Goal: Task Accomplishment & Management: Use online tool/utility

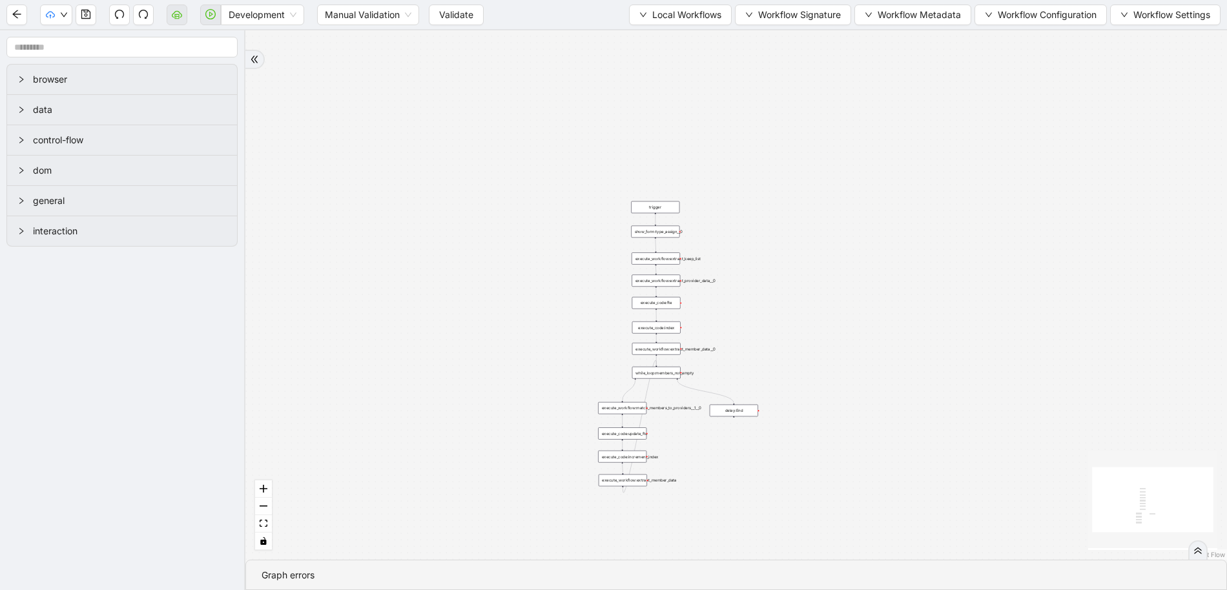
drag, startPoint x: 616, startPoint y: 333, endPoint x: 587, endPoint y: 363, distance: 41.1
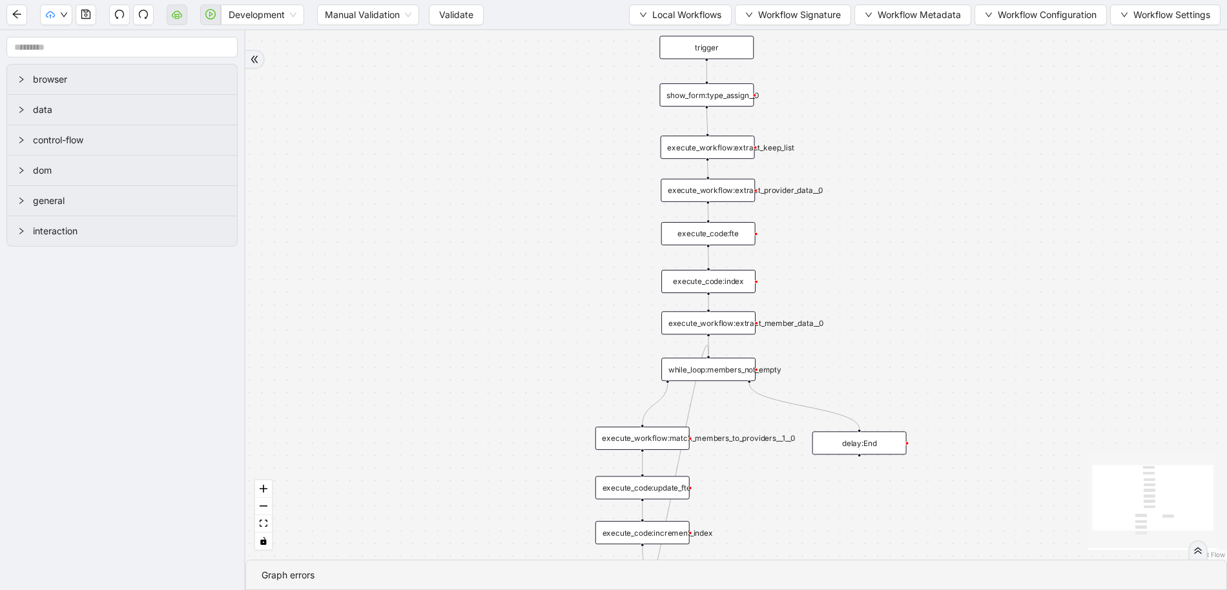
drag, startPoint x: 596, startPoint y: 296, endPoint x: 605, endPoint y: 242, distance: 54.4
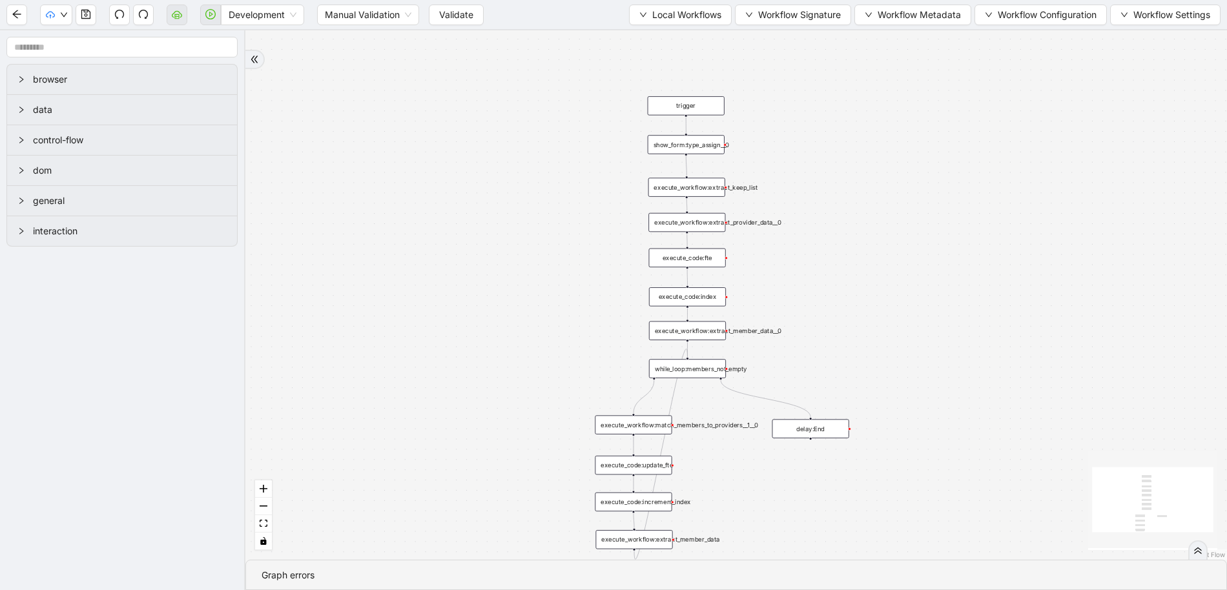
drag, startPoint x: 568, startPoint y: 178, endPoint x: 566, endPoint y: 200, distance: 22.0
click at [680, 21] on span "Local Workflows" at bounding box center [686, 15] width 69 height 14
click at [681, 34] on span "Select" at bounding box center [674, 40] width 84 height 14
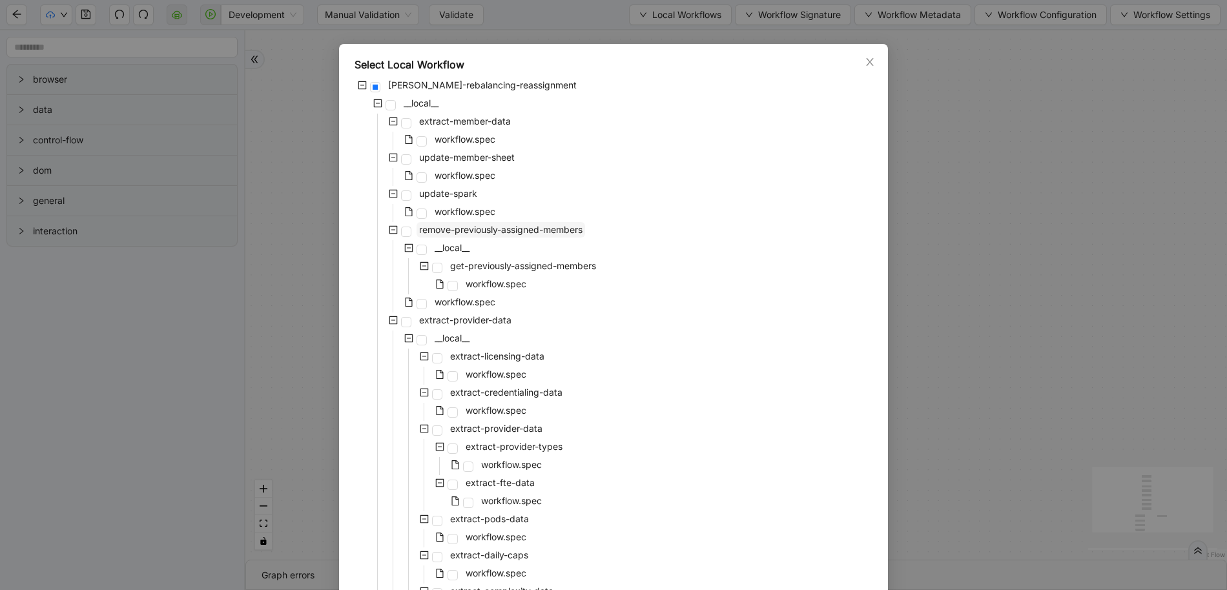
scroll to position [19, 0]
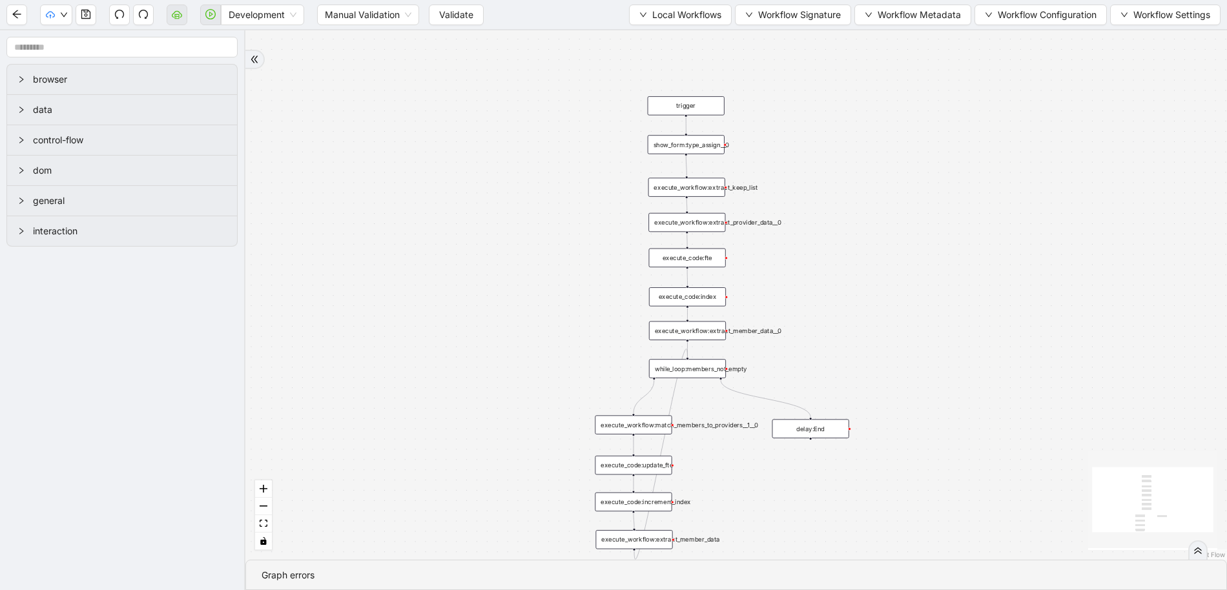
drag, startPoint x: 469, startPoint y: 318, endPoint x: 470, endPoint y: 290, distance: 28.4
click at [465, 291] on div "trigger execute_workflow:extract_member_data execute_workflow:extract_keep_list…" at bounding box center [736, 295] width 982 height 530
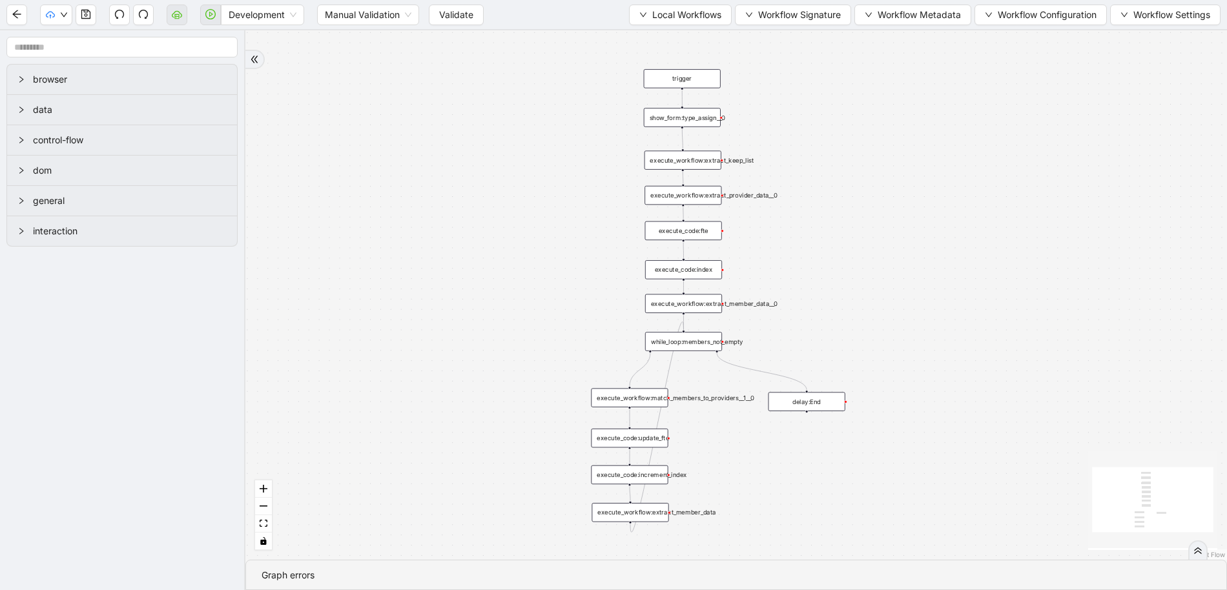
click at [689, 233] on div "execute_code:fte" at bounding box center [683, 231] width 77 height 19
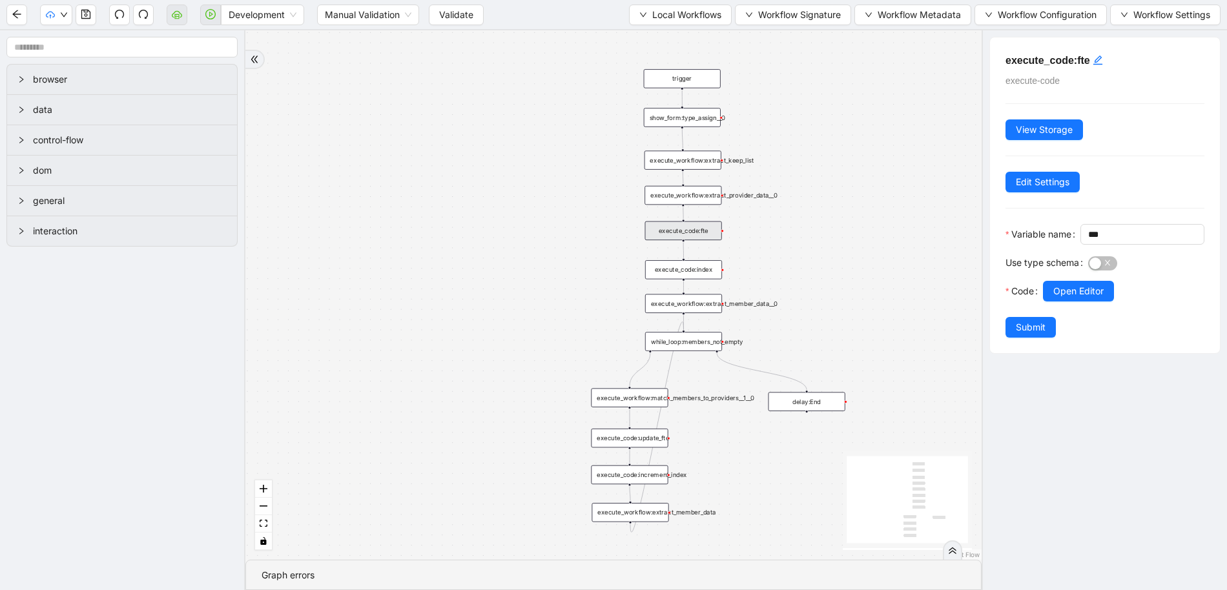
click at [470, 254] on div "trigger execute_workflow:extract_member_data execute_workflow:extract_keep_list…" at bounding box center [613, 295] width 736 height 530
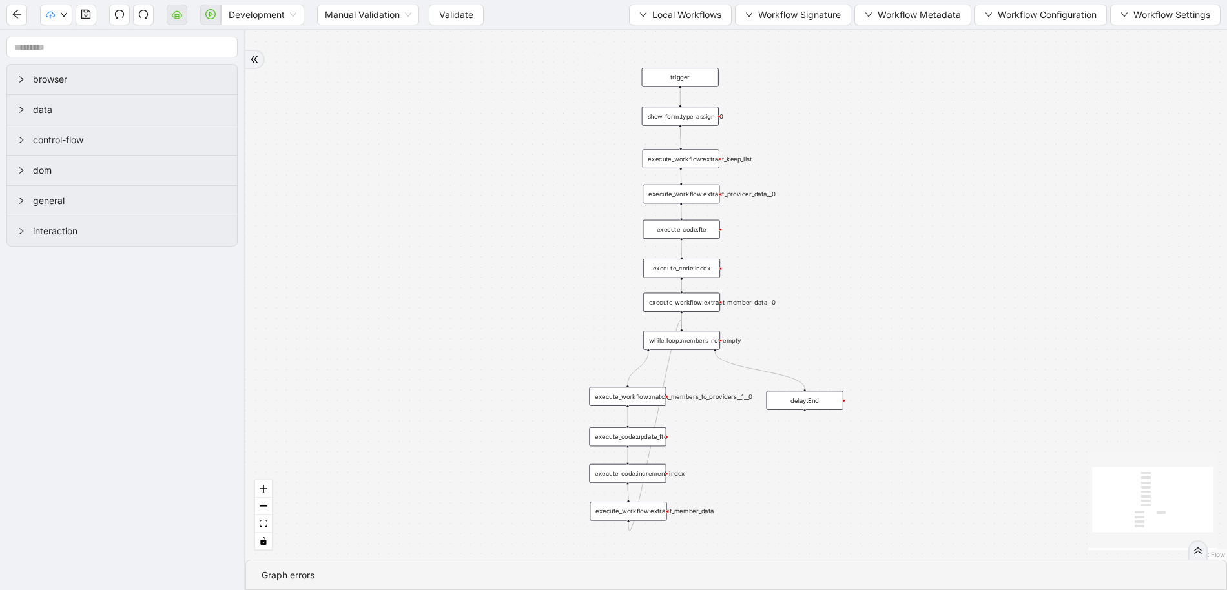
click at [465, 275] on div "trigger execute_workflow:extract_member_data execute_workflow:extract_keep_list…" at bounding box center [736, 295] width 982 height 530
click at [642, 21] on button "Local Workflows" at bounding box center [680, 15] width 103 height 21
click at [643, 34] on span "Select" at bounding box center [677, 40] width 83 height 14
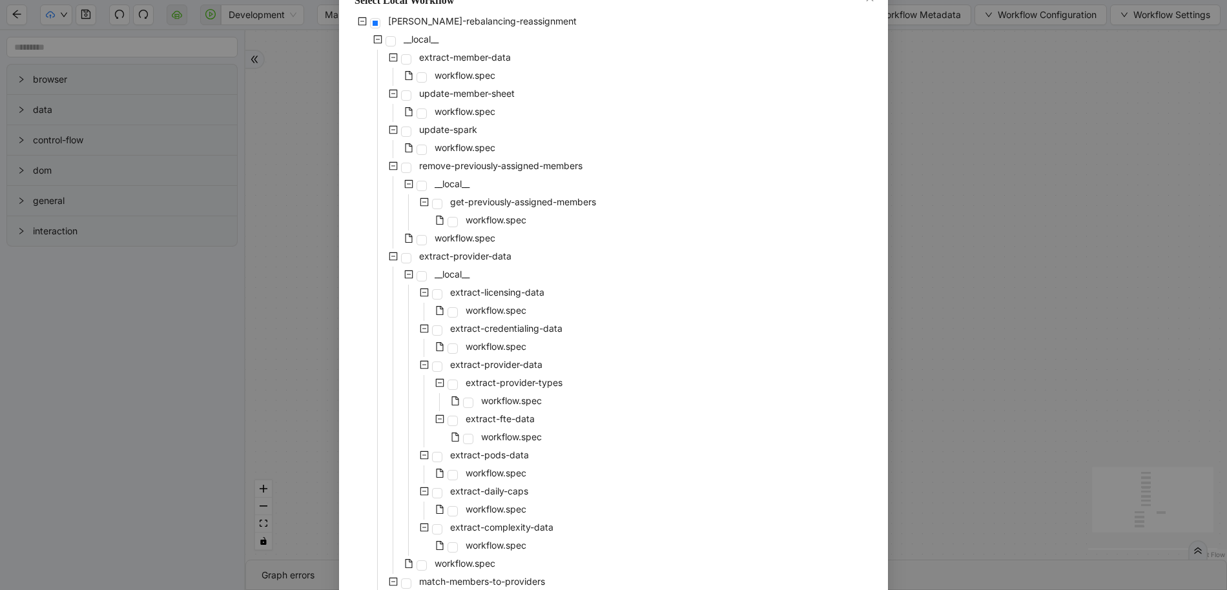
scroll to position [105, 0]
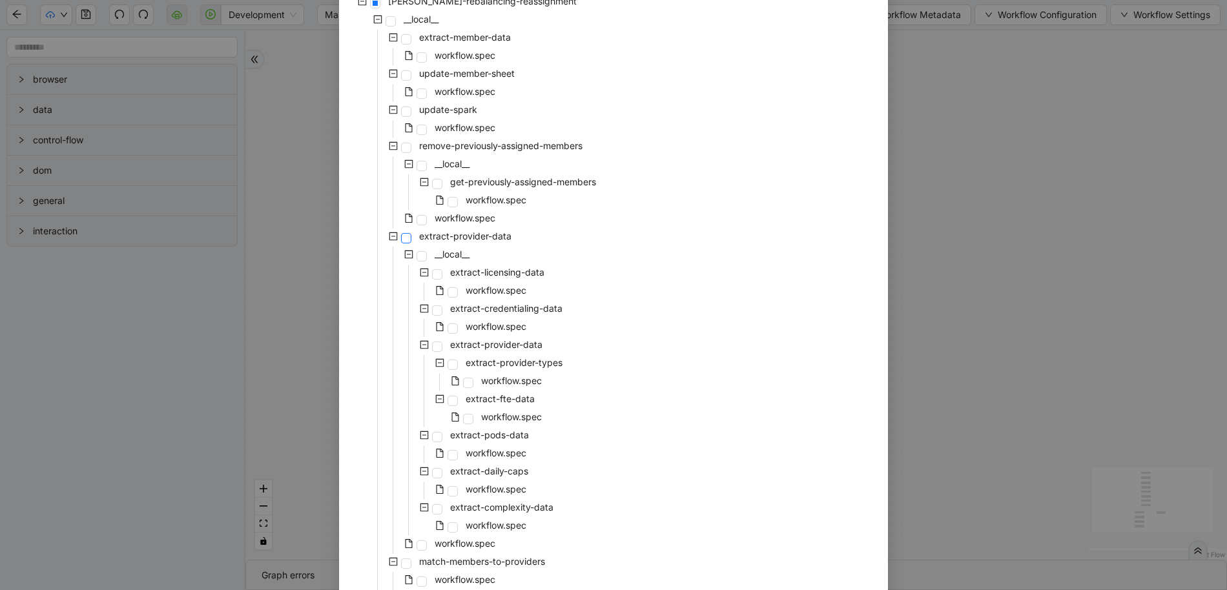
click at [401, 237] on span at bounding box center [406, 238] width 10 height 10
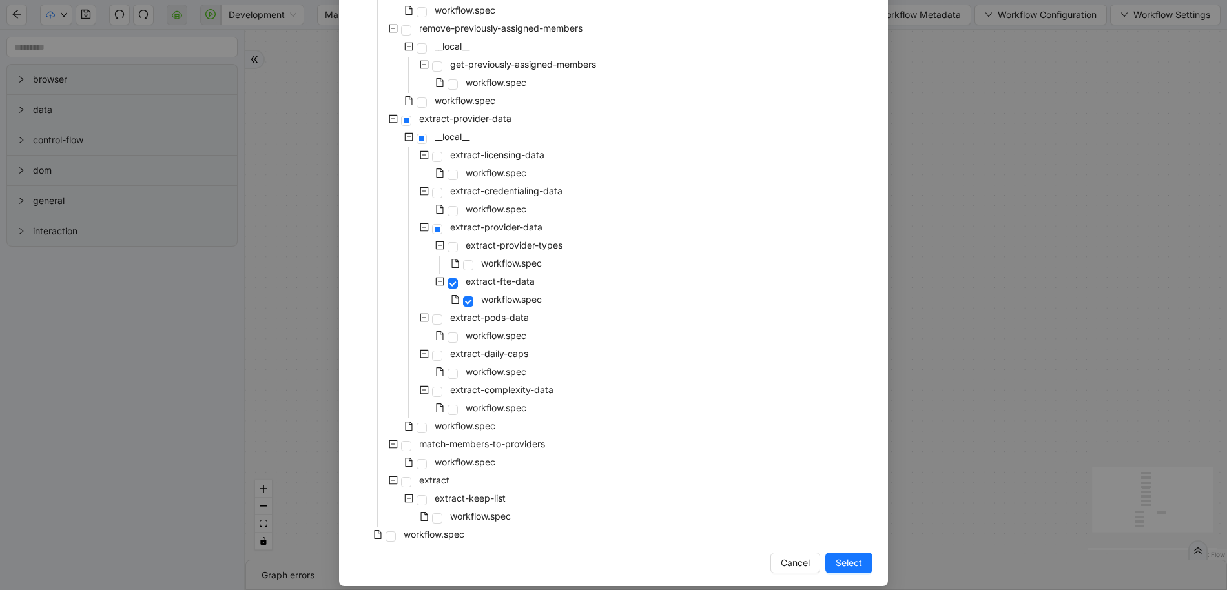
scroll to position [234, 0]
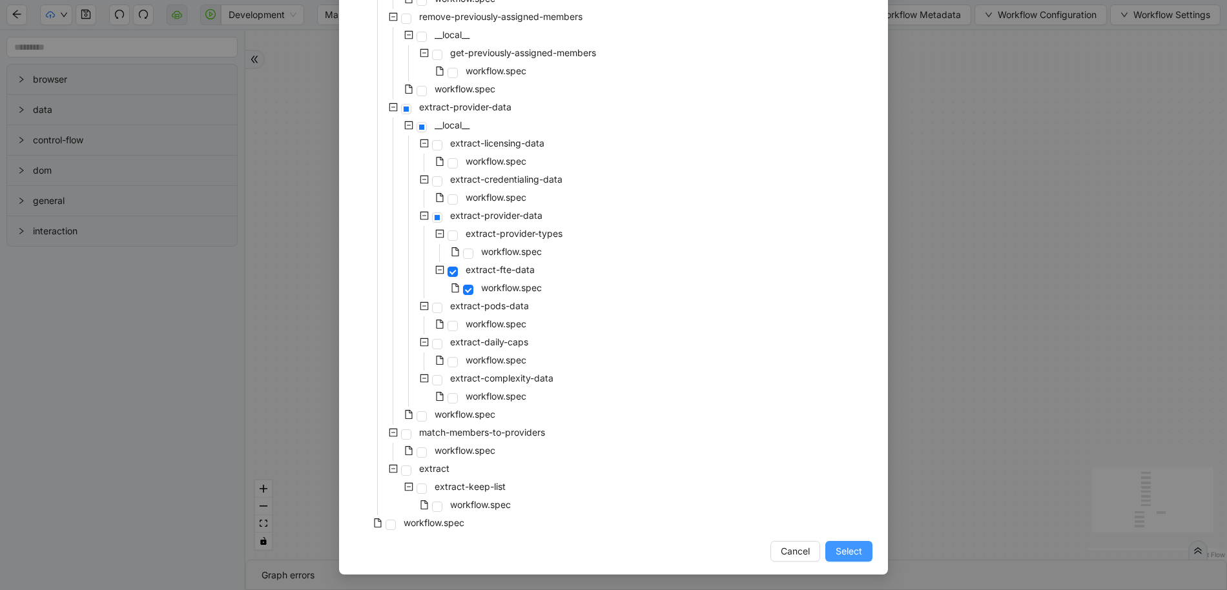
click at [862, 549] on button "Select" at bounding box center [848, 551] width 47 height 21
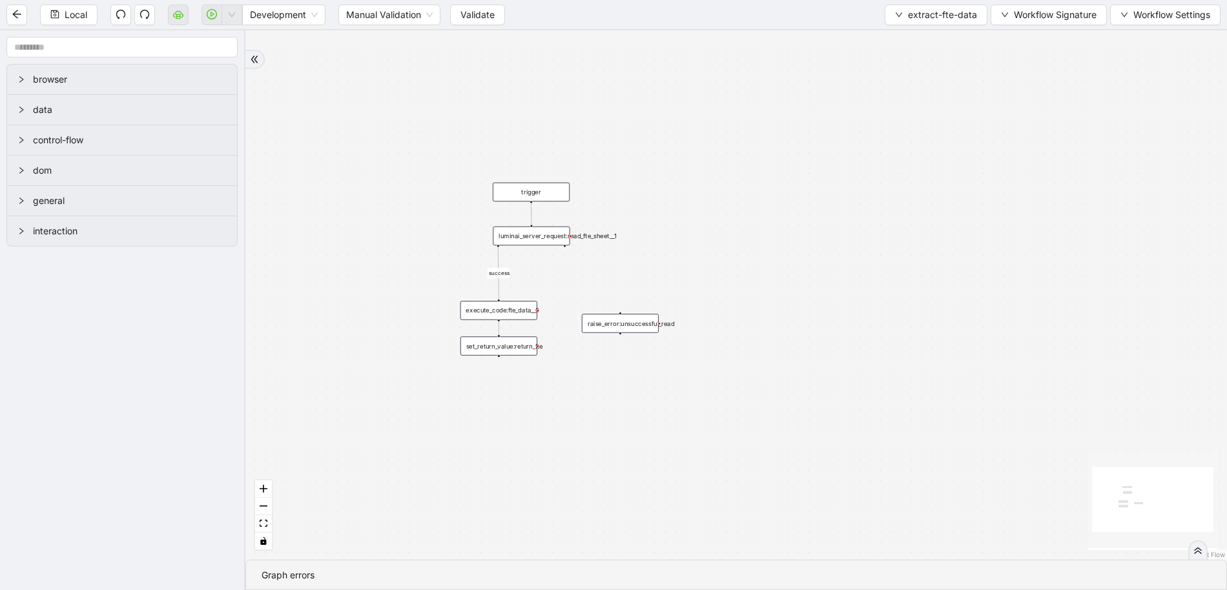
drag, startPoint x: 634, startPoint y: 395, endPoint x: 716, endPoint y: 198, distance: 212.8
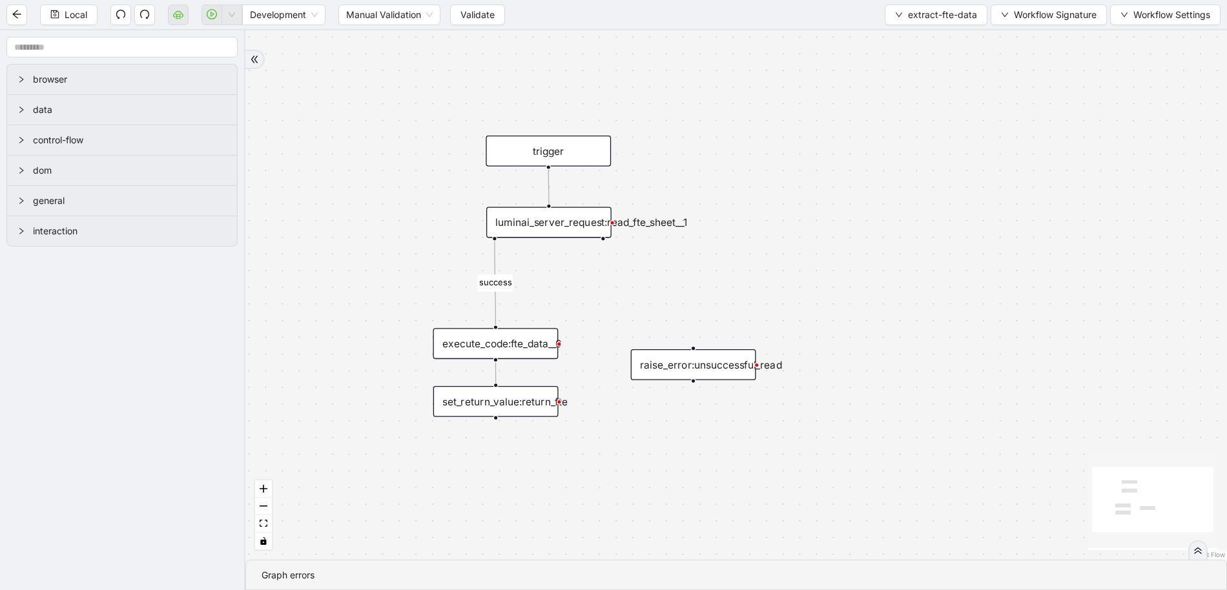
click at [534, 233] on div "luminai_server_request:read_fte_sheet__1" at bounding box center [548, 222] width 125 height 31
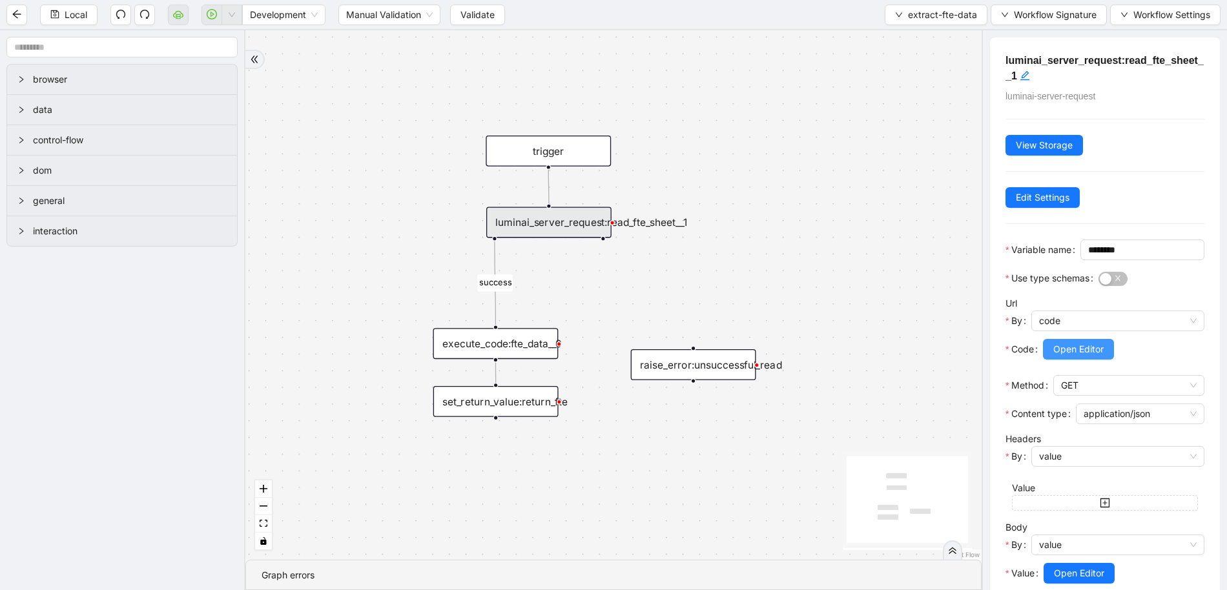
click at [1061, 357] on span "Open Editor" at bounding box center [1078, 349] width 50 height 14
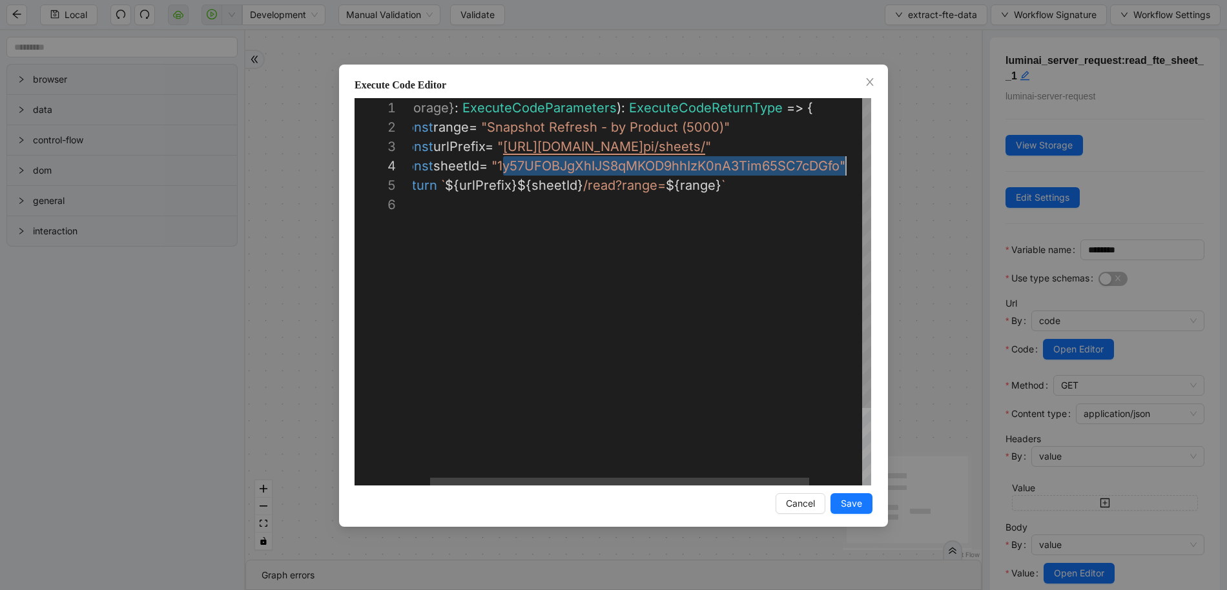
scroll to position [58, 455]
drag, startPoint x: 524, startPoint y: 164, endPoint x: 845, endPoint y: 166, distance: 321.7
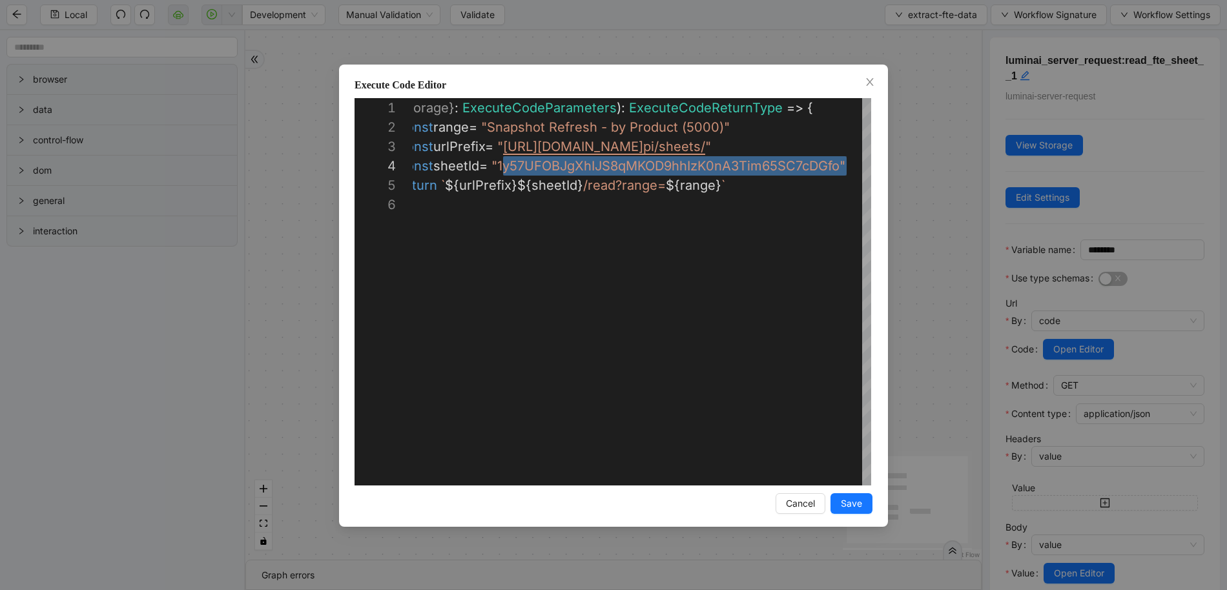
click at [946, 156] on div "**********" at bounding box center [613, 295] width 1227 height 590
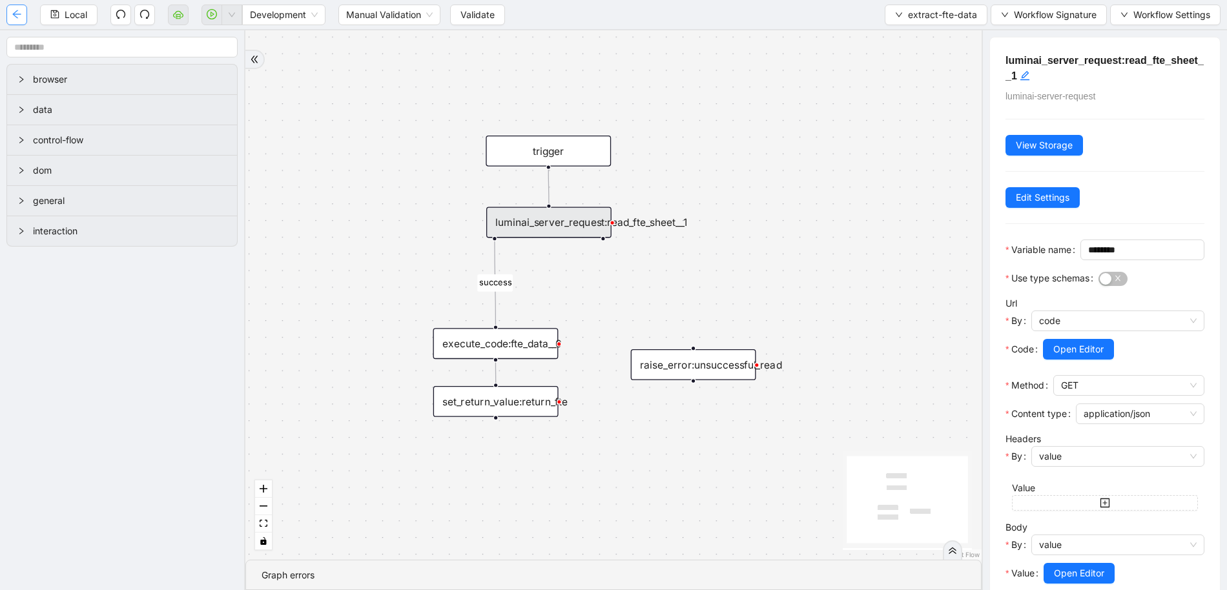
click at [21, 19] on icon "arrow-left" at bounding box center [17, 14] width 10 height 10
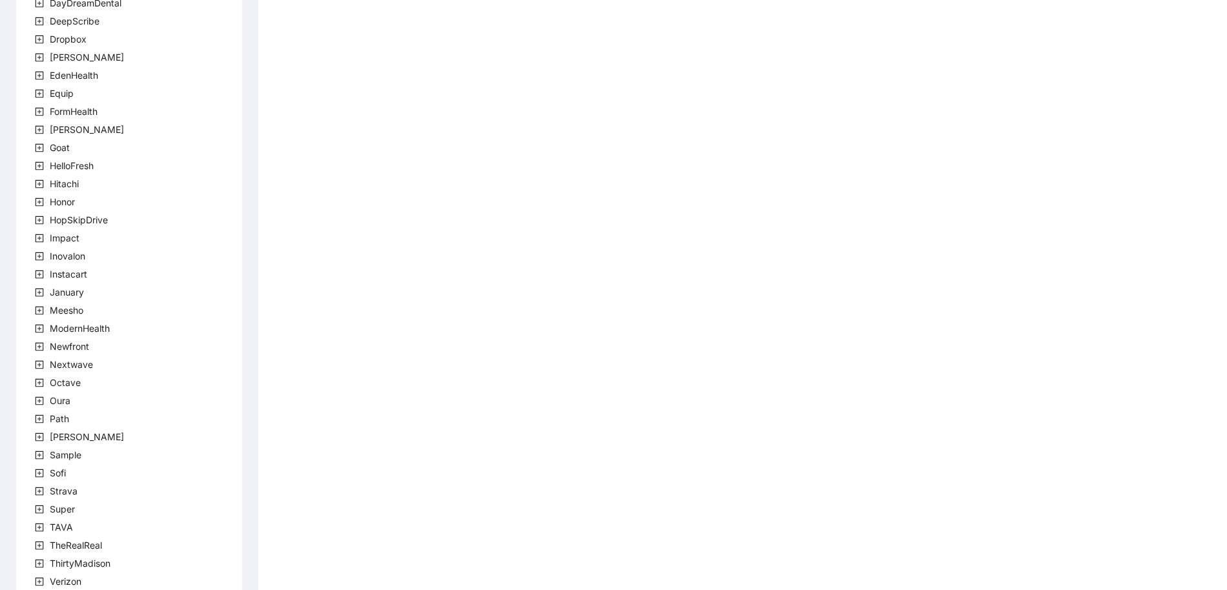
scroll to position [247, 0]
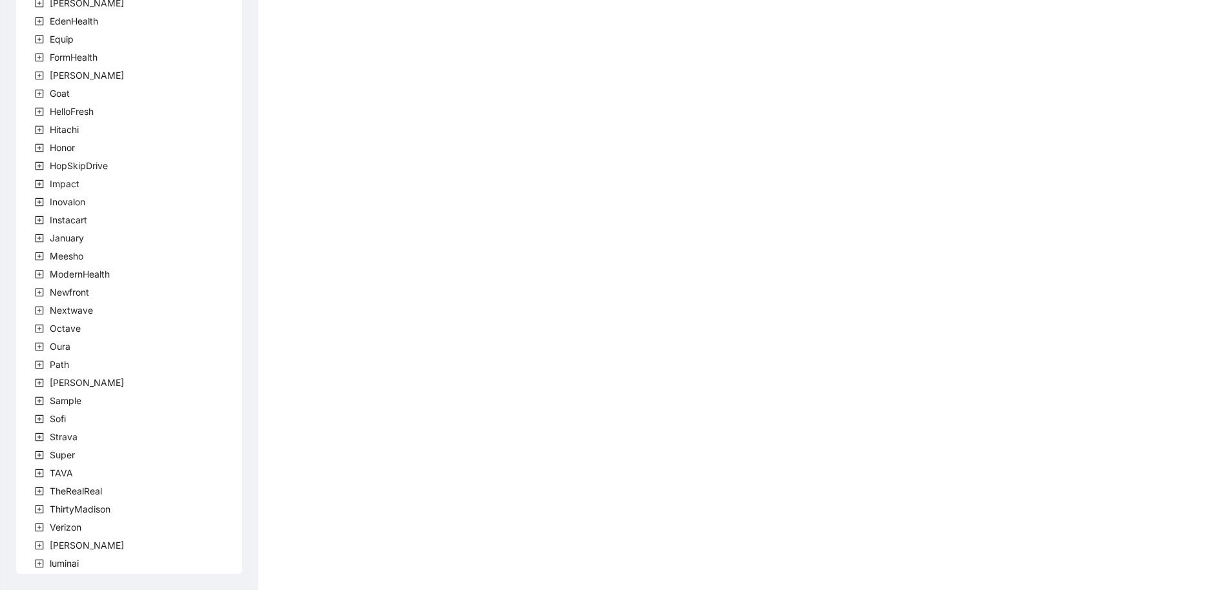
click at [43, 563] on icon "plus-square" at bounding box center [40, 564] width 8 height 8
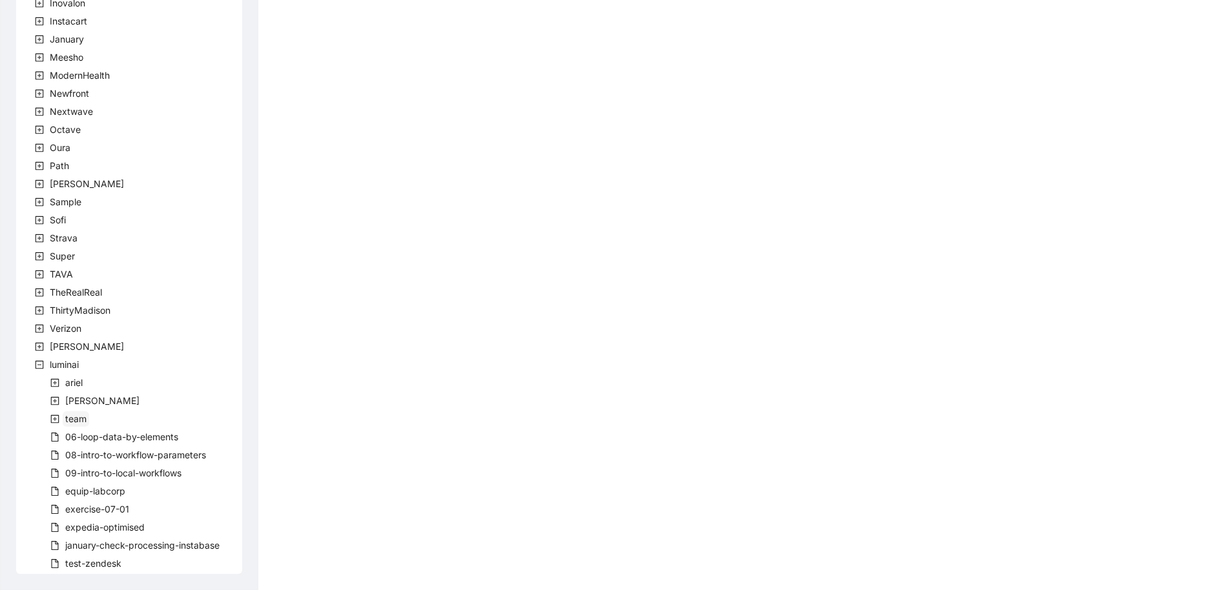
click at [64, 420] on span "team" at bounding box center [76, 419] width 26 height 16
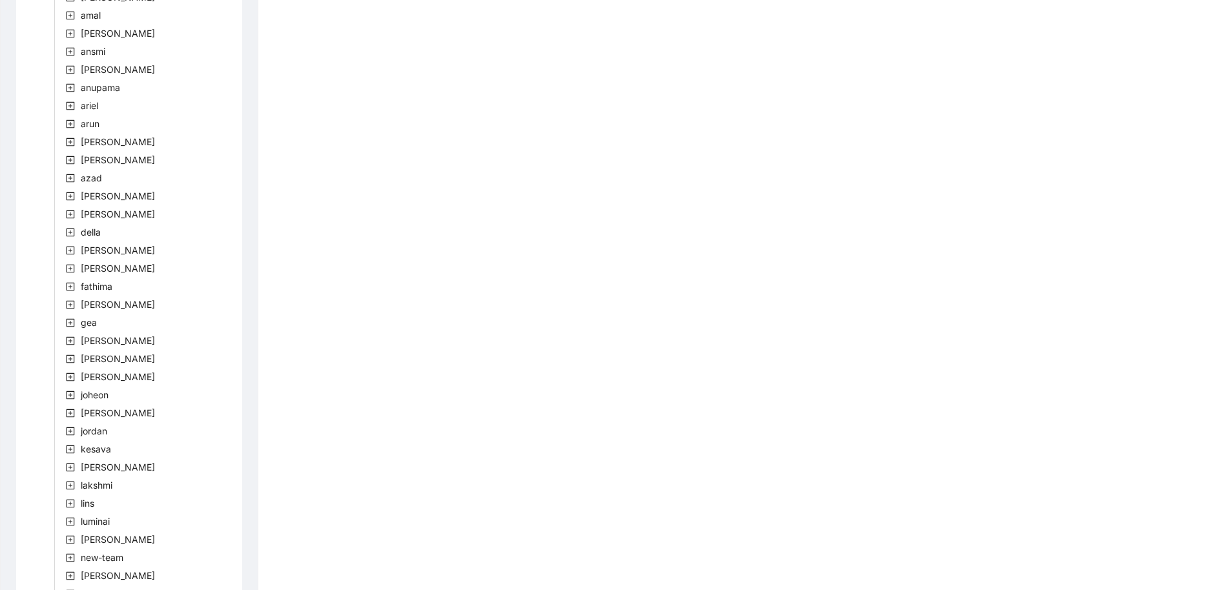
scroll to position [995, 0]
click at [87, 426] on span "jordan" at bounding box center [94, 430] width 26 height 11
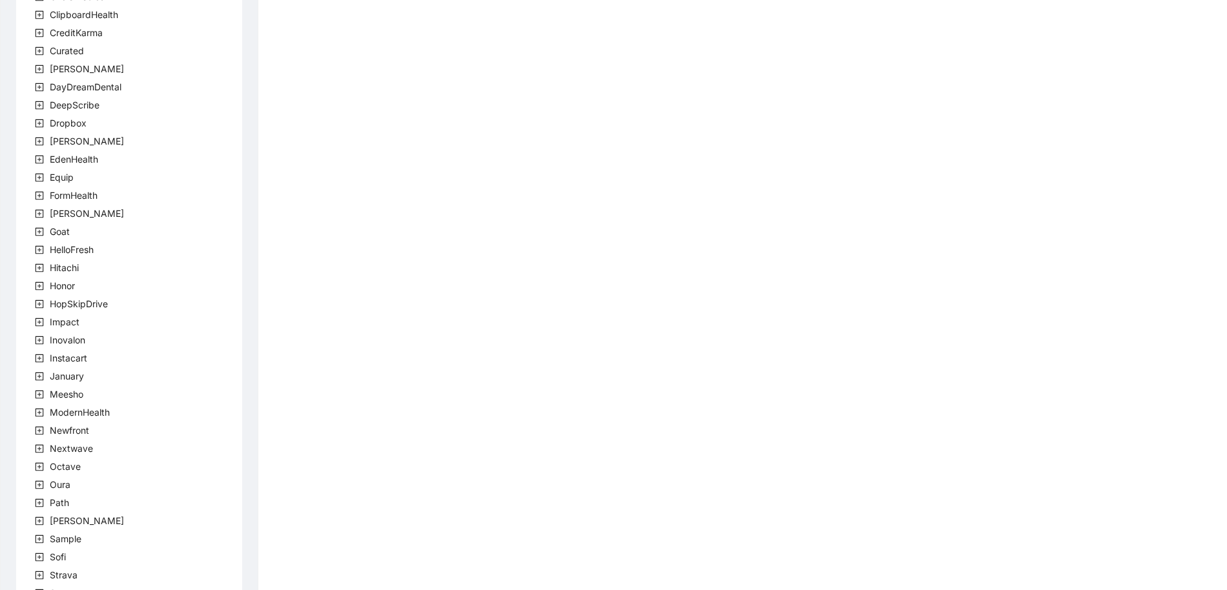
scroll to position [0, 0]
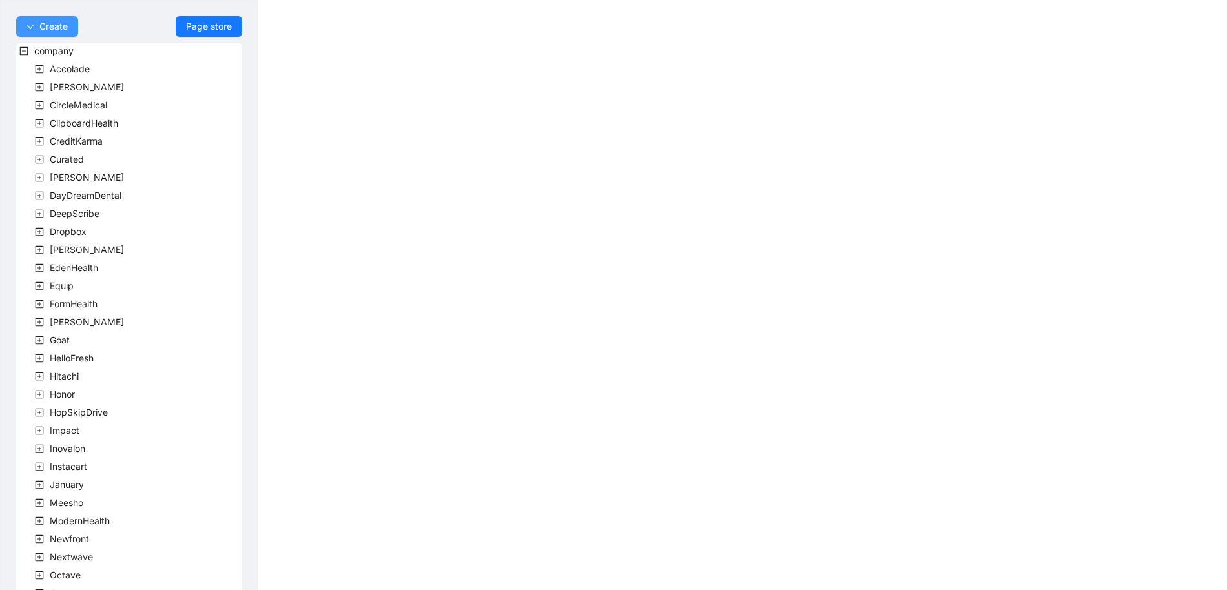
click at [58, 29] on span "Create" at bounding box center [53, 26] width 28 height 14
click at [62, 56] on span "Workflow" at bounding box center [46, 52] width 41 height 14
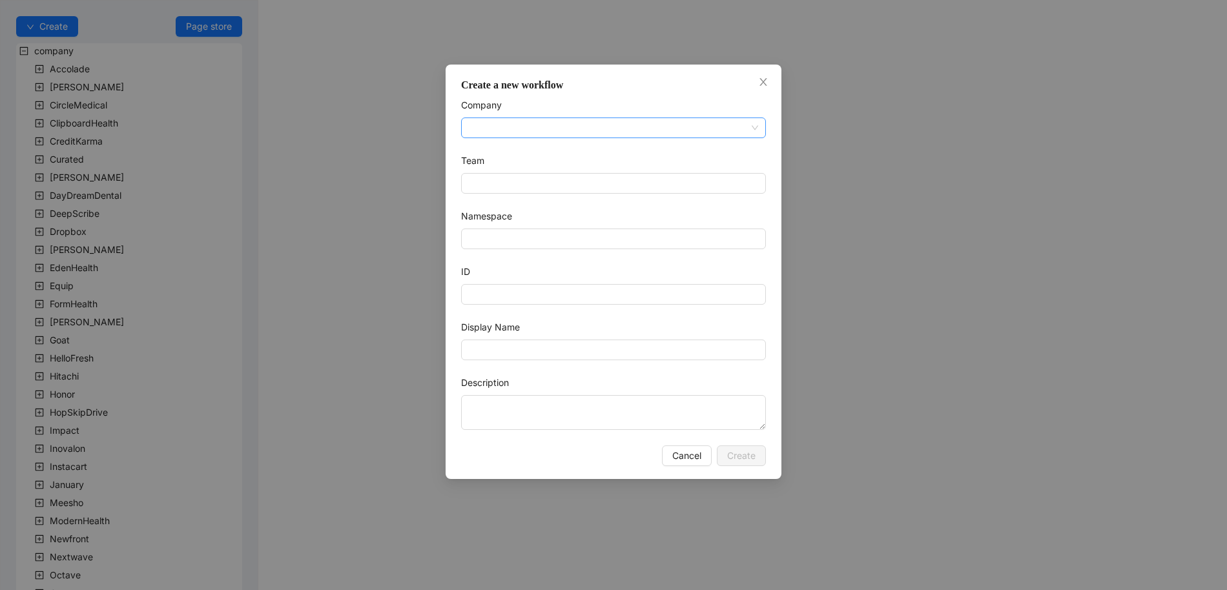
click at [509, 129] on input "Company" at bounding box center [613, 127] width 289 height 19
type input "*"
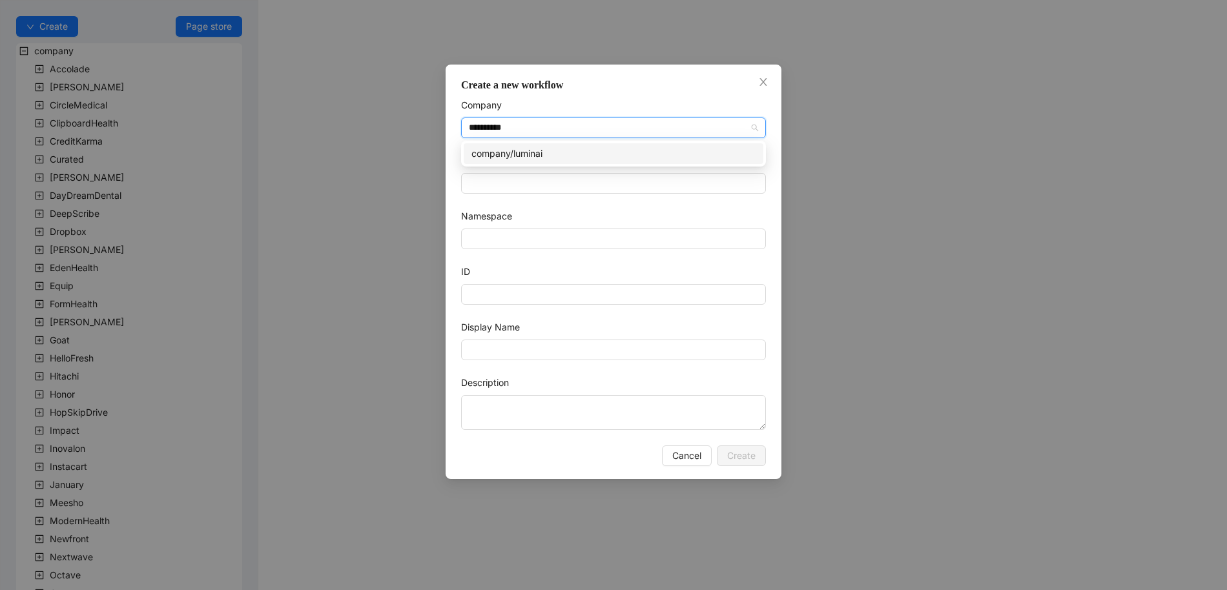
type input "**********"
click at [513, 180] on input "Team" at bounding box center [613, 183] width 289 height 19
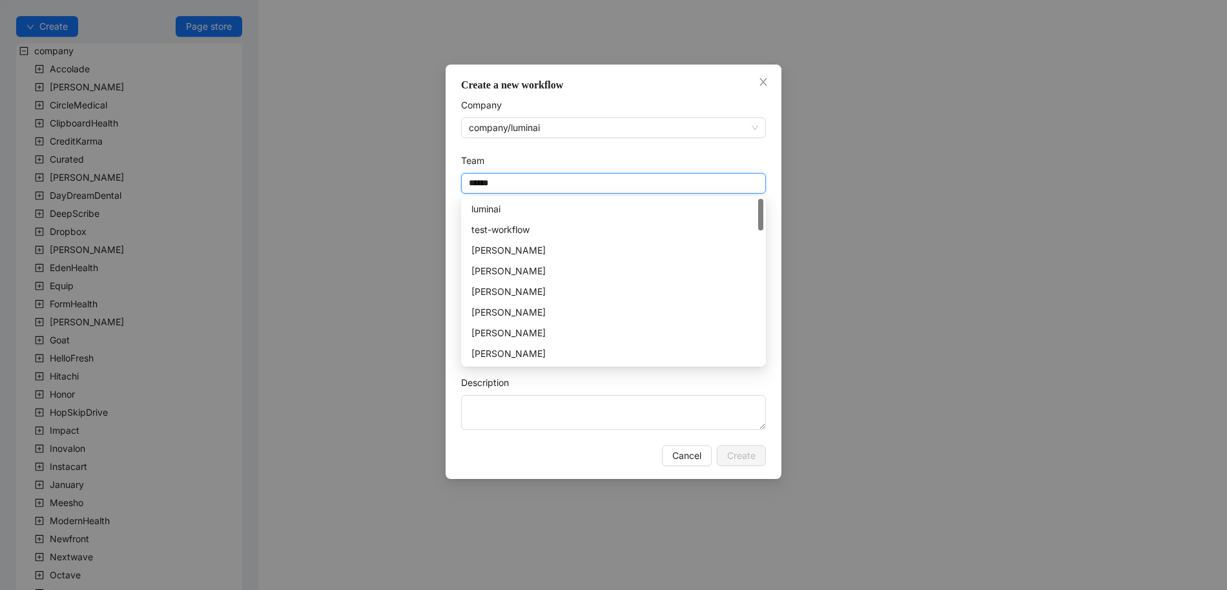
scroll to position [744, 0]
click at [486, 353] on div "jordan" at bounding box center [614, 354] width 284 height 14
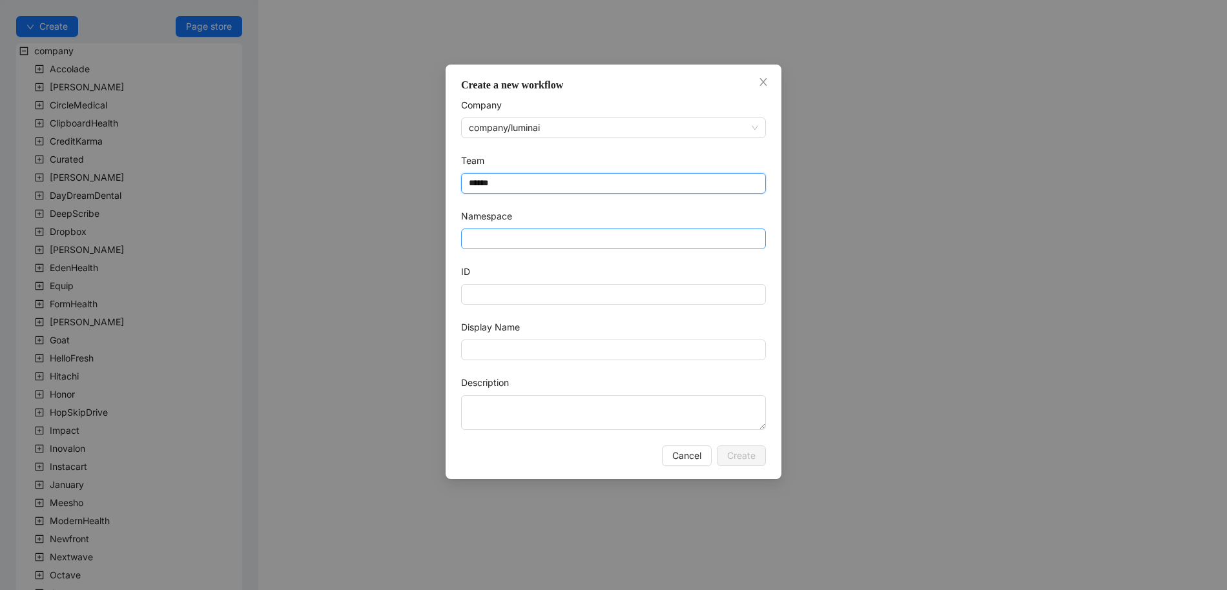
type input "******"
click at [510, 233] on input "Namespace" at bounding box center [613, 239] width 305 height 21
type input "**********"
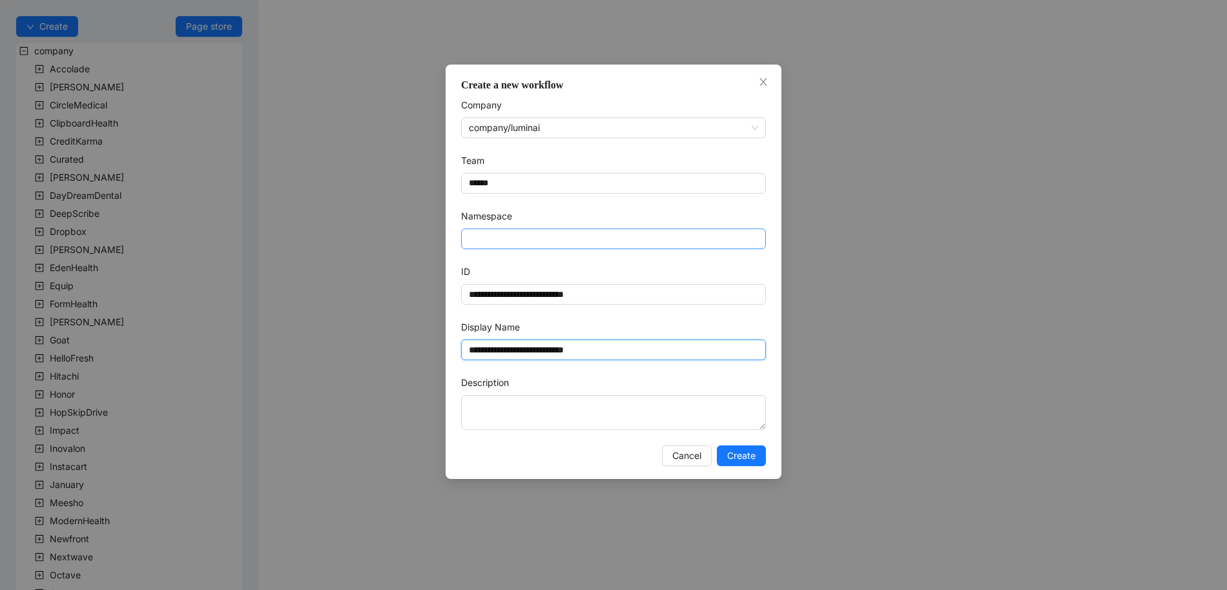
type input "**********"
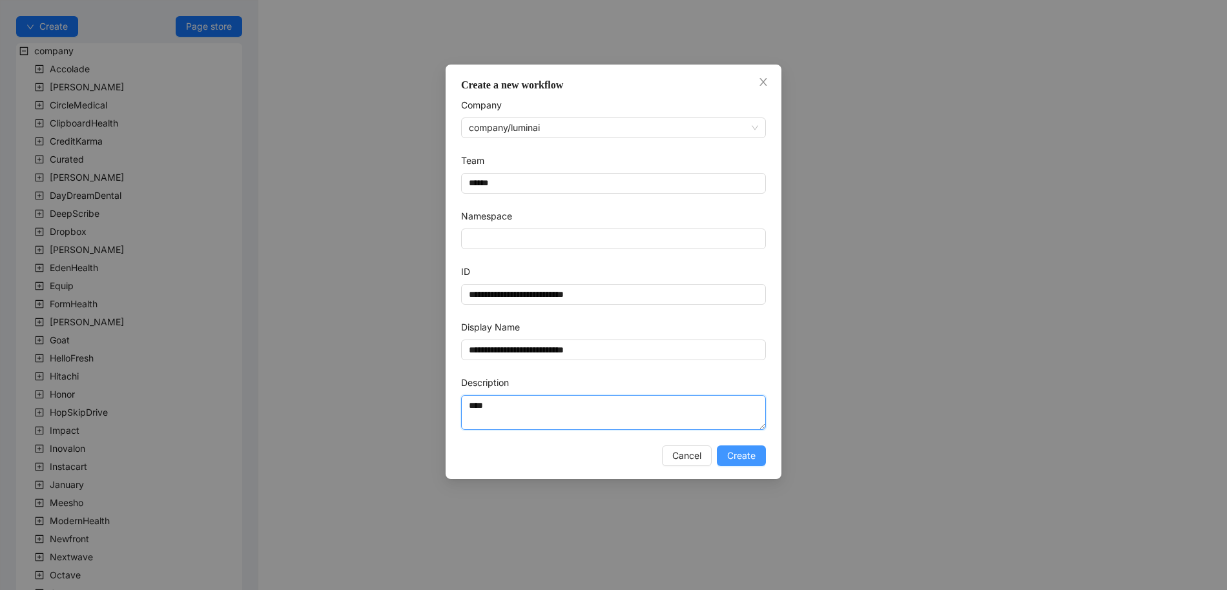
type textarea "****"
click at [729, 456] on span "Create" at bounding box center [741, 456] width 28 height 14
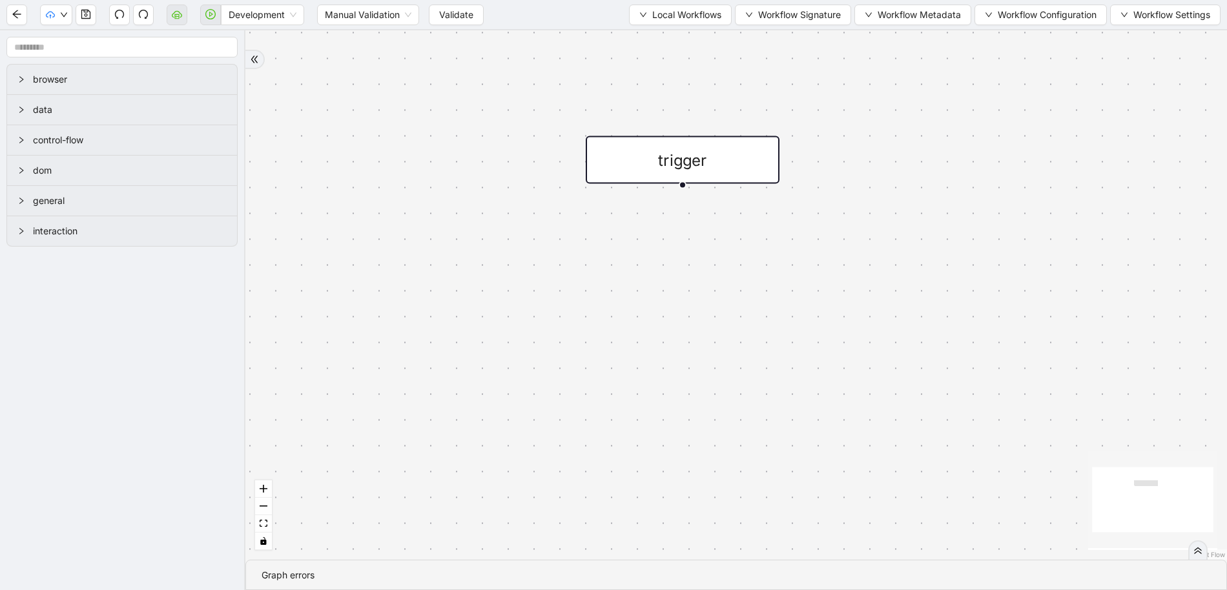
drag, startPoint x: 625, startPoint y: 174, endPoint x: 510, endPoint y: 168, distance: 114.5
click at [510, 168] on div "trigger" at bounding box center [736, 295] width 982 height 530
click at [642, 284] on div "trigger" at bounding box center [736, 295] width 982 height 530
drag, startPoint x: 711, startPoint y: 335, endPoint x: 655, endPoint y: 285, distance: 74.6
click at [655, 285] on div "luminai_server_request:get_looker_urls" at bounding box center [683, 270] width 194 height 48
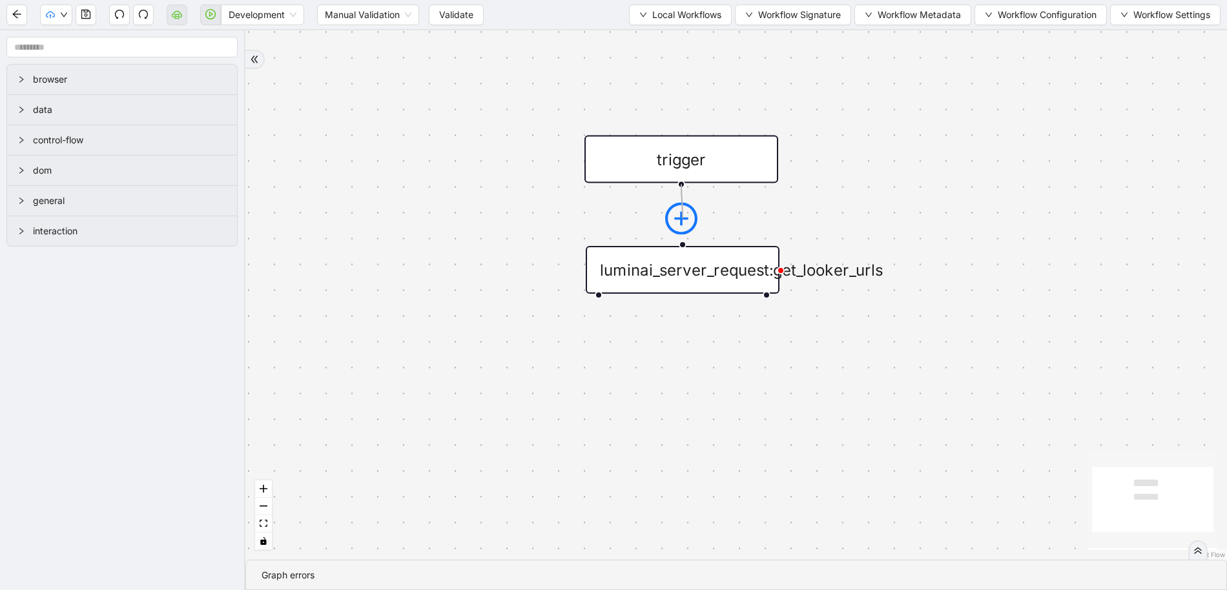
drag, startPoint x: 682, startPoint y: 213, endPoint x: 684, endPoint y: 229, distance: 16.9
click at [677, 263] on div "luminai_server_request:get_looker_urls" at bounding box center [683, 270] width 194 height 48
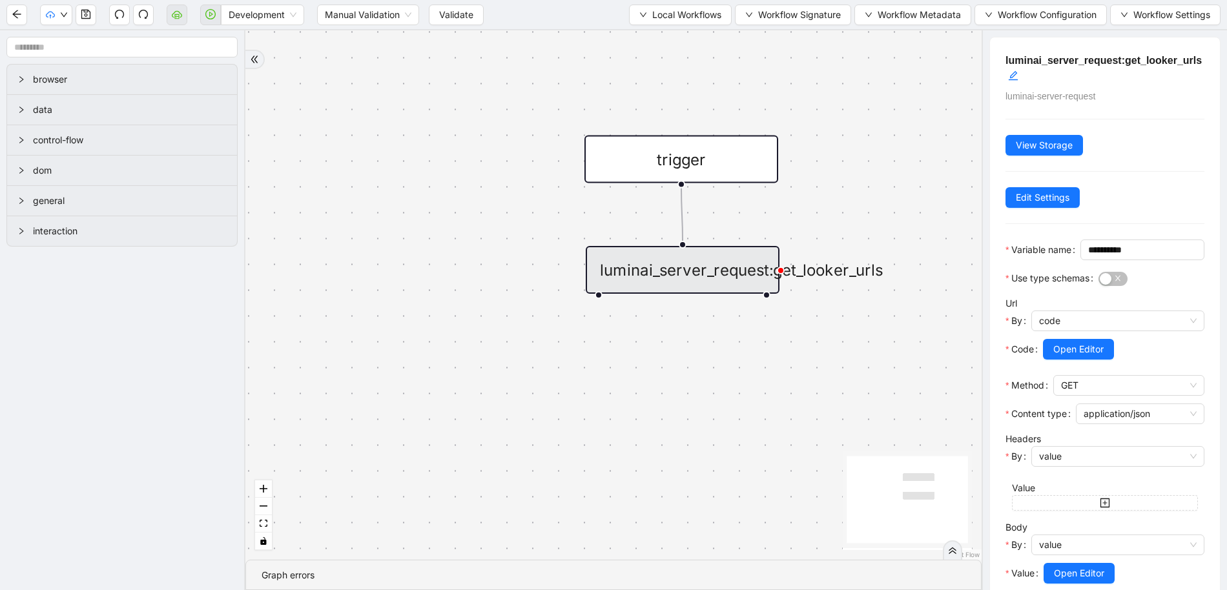
click at [1159, 52] on div "**********" at bounding box center [1105, 350] width 230 height 627
click at [1154, 58] on h5 "luminai_server_request:get_looker_urls" at bounding box center [1105, 68] width 199 height 31
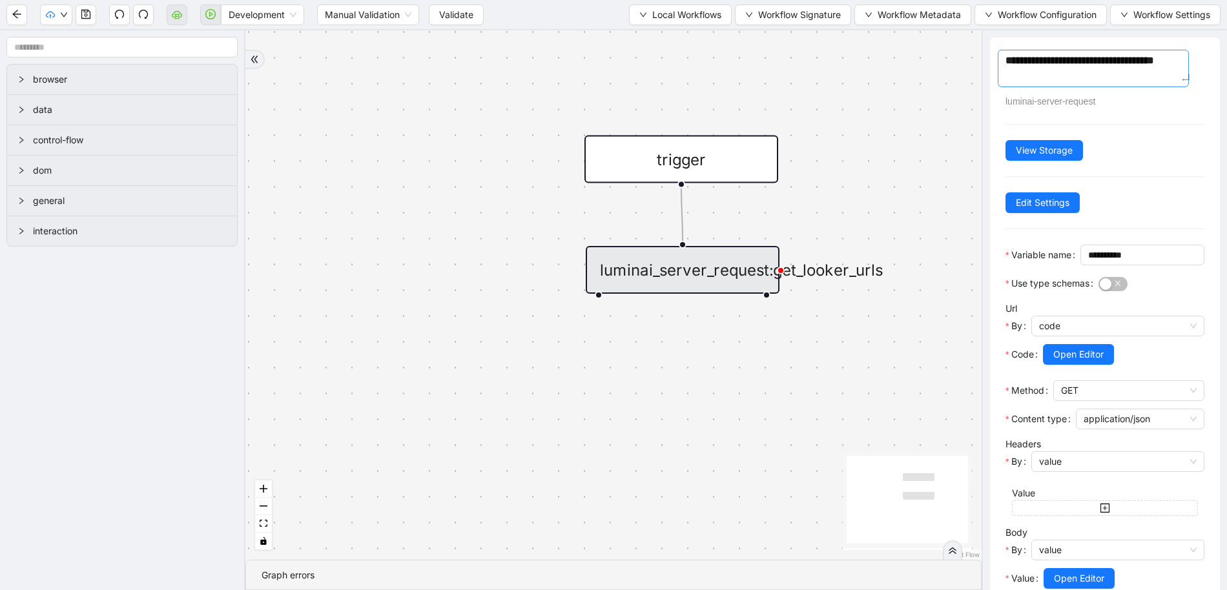
drag, startPoint x: 1146, startPoint y: 63, endPoint x: 1148, endPoint y: 79, distance: 16.8
click at [1148, 79] on textarea "**********" at bounding box center [1093, 68] width 191 height 37
type textarea "**********"
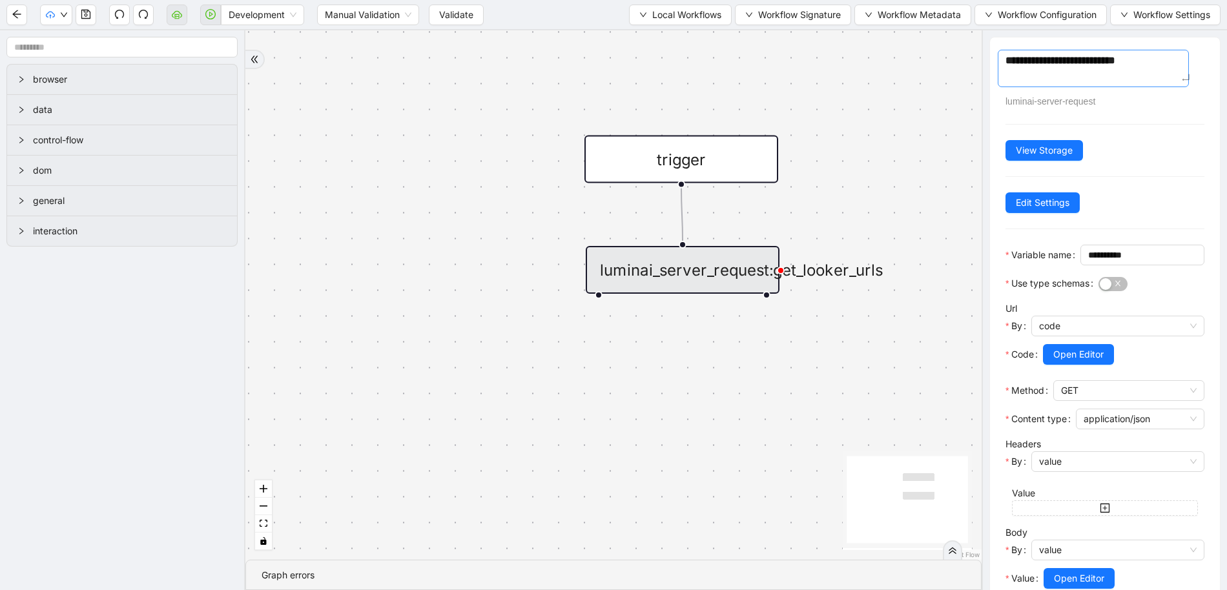
type textarea "**********"
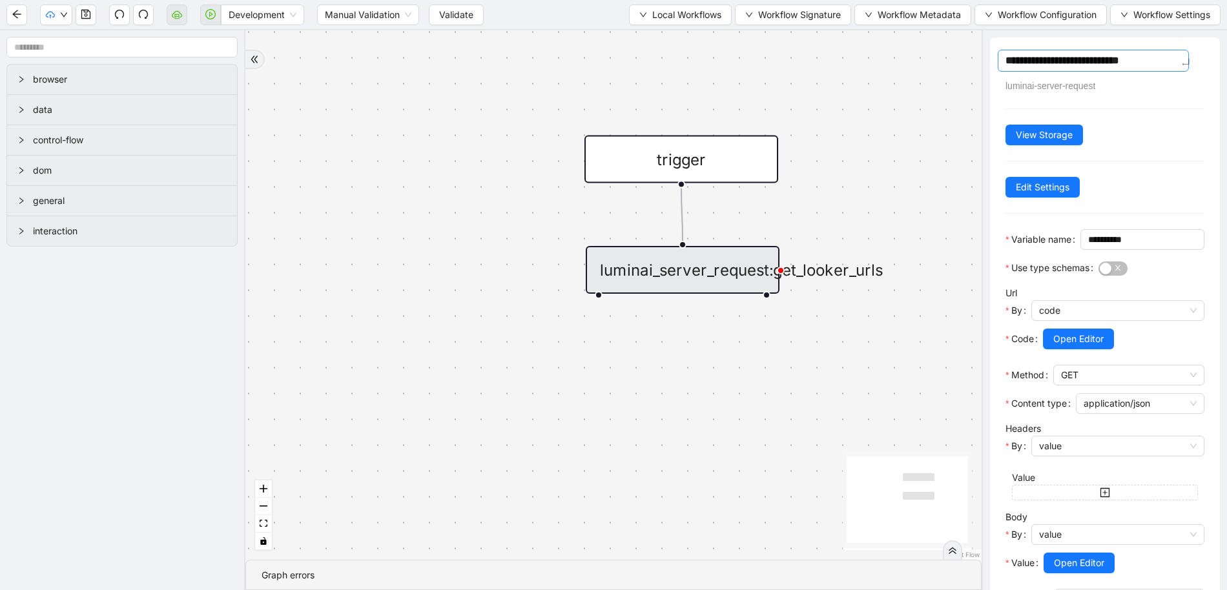
type textarea "**********"
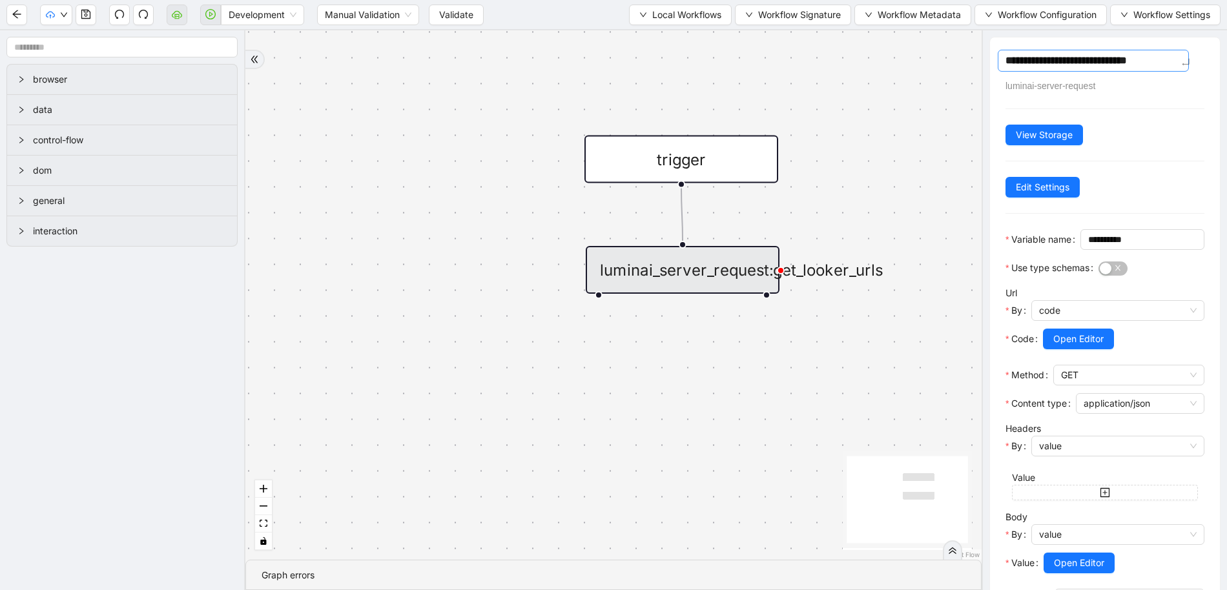
type textarea "**********"
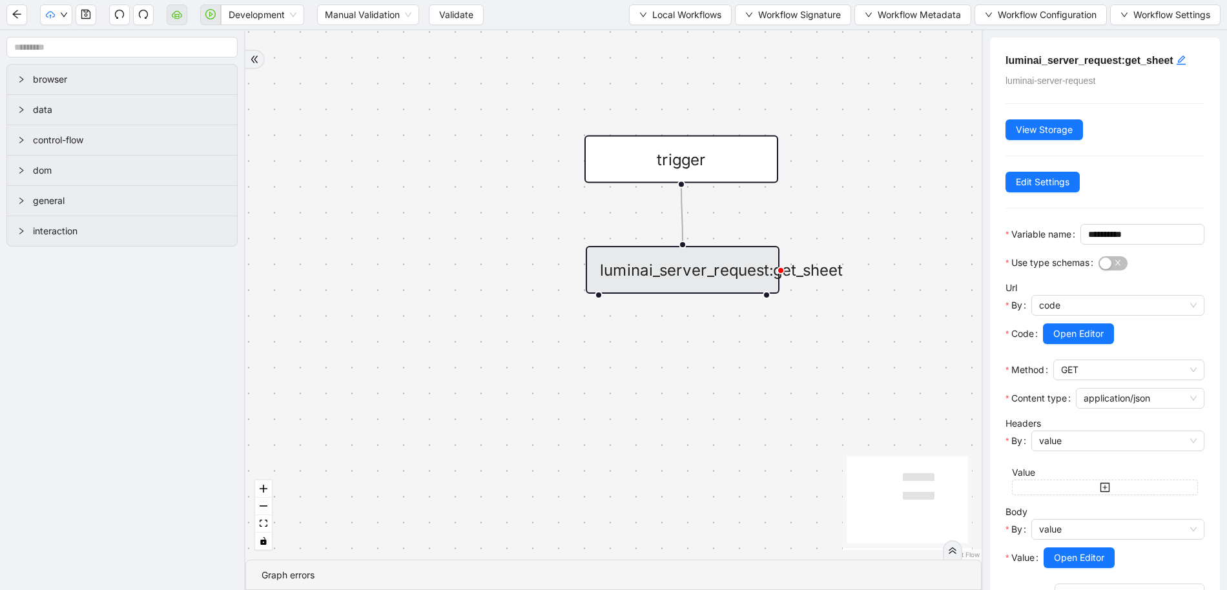
click at [813, 185] on div "trigger luminai_server_request:get_sheet" at bounding box center [613, 295] width 736 height 530
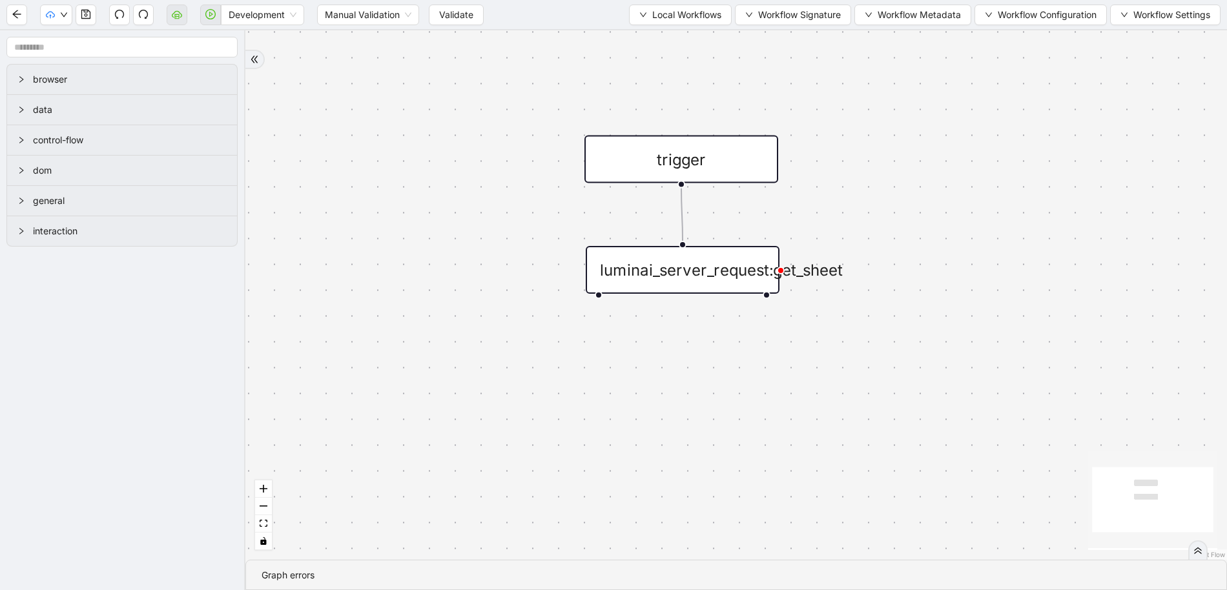
click at [712, 267] on div "luminai_server_request:get_sheet" at bounding box center [683, 270] width 194 height 48
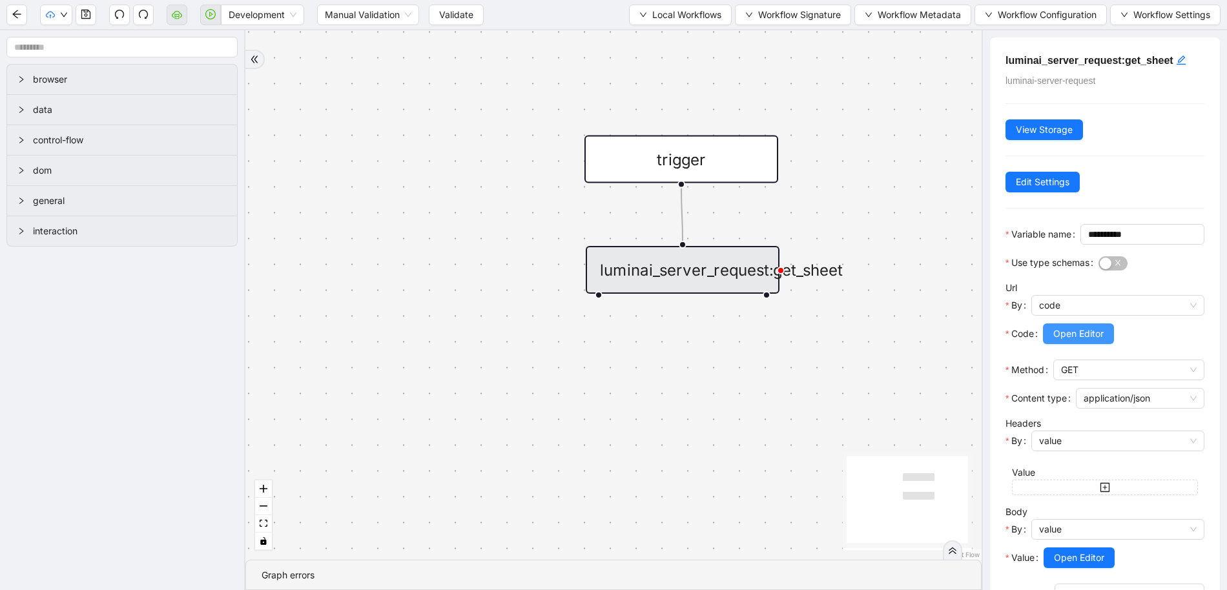
click at [1063, 341] on span "Open Editor" at bounding box center [1078, 334] width 50 height 14
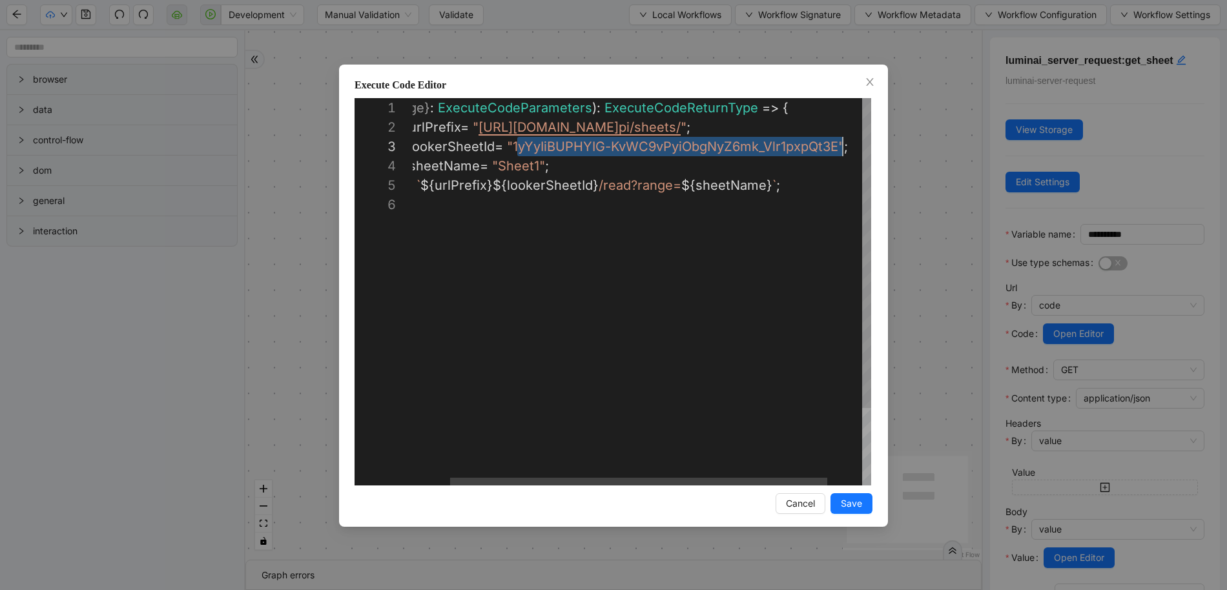
scroll to position [39, 476]
drag, startPoint x: 563, startPoint y: 146, endPoint x: 844, endPoint y: 143, distance: 280.3
paste textarea "Editor content;Press Alt+F1 for Accessibility Options."
type textarea "**********"
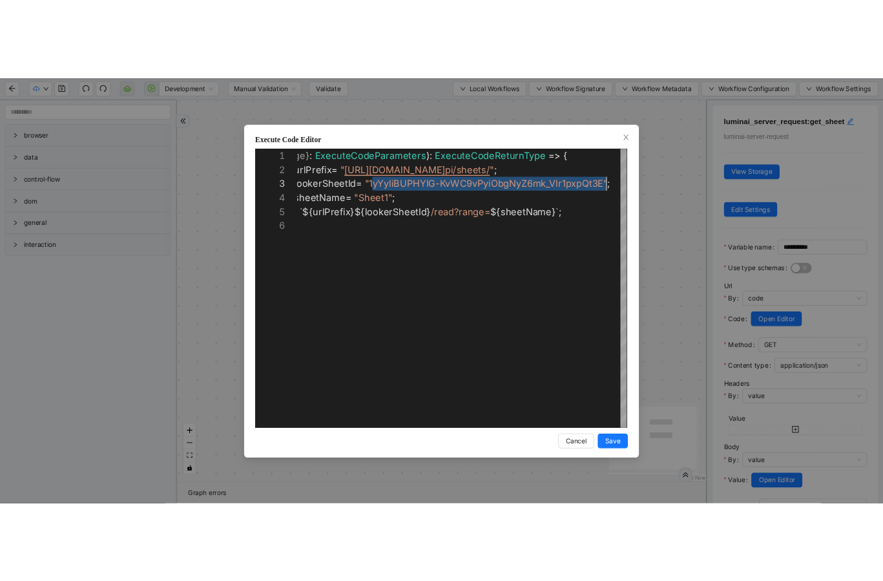
scroll to position [39, 494]
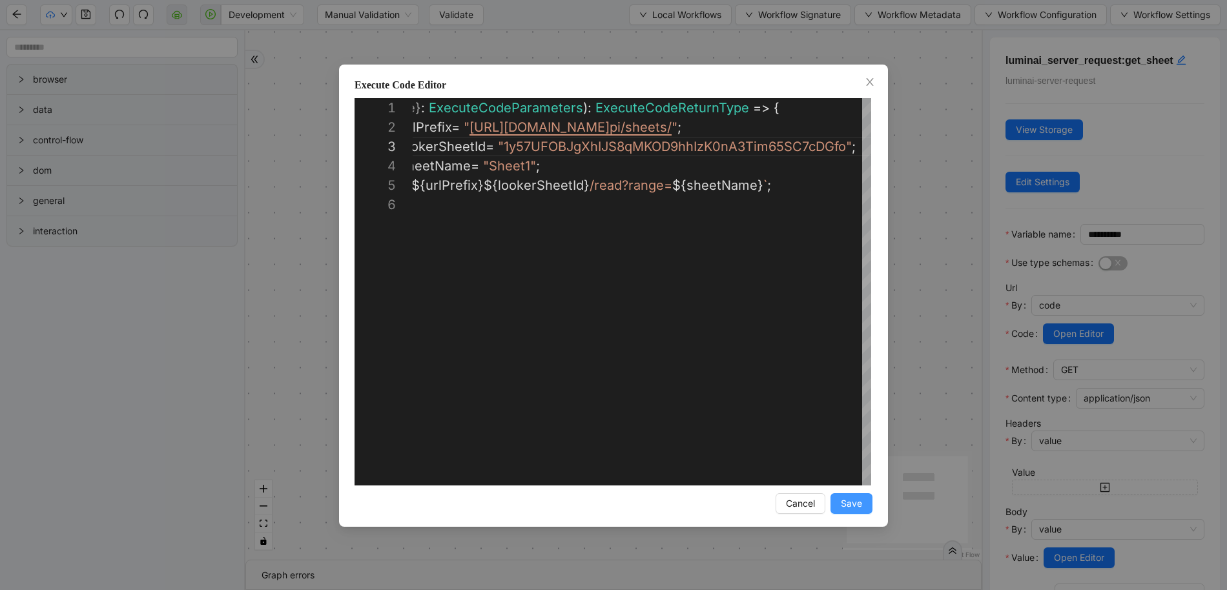
click at [860, 509] on span "Save" at bounding box center [851, 504] width 21 height 14
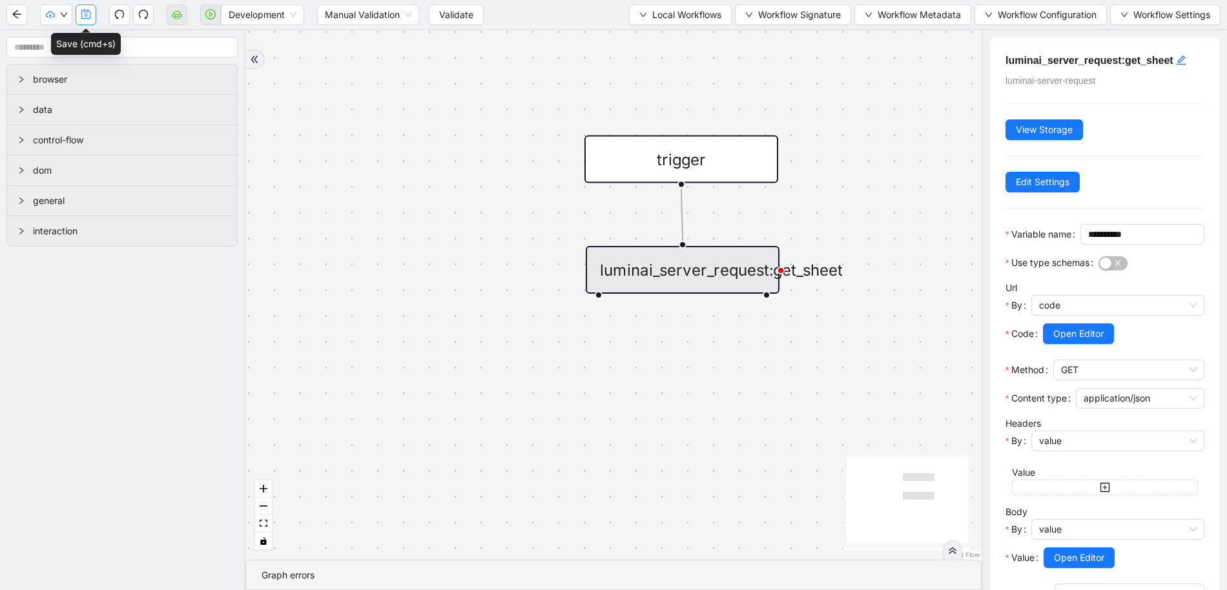
click at [84, 19] on icon "save" at bounding box center [86, 14] width 10 height 10
click at [698, 362] on div "trigger luminai_server_request:get_sheet" at bounding box center [613, 295] width 736 height 530
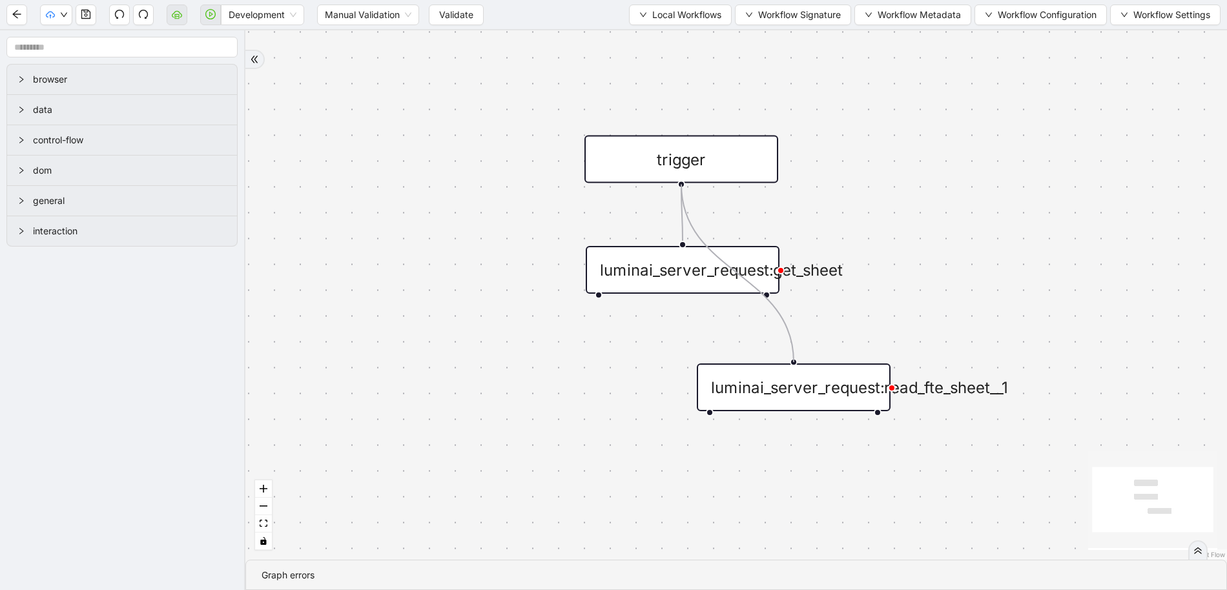
drag, startPoint x: 700, startPoint y: 207, endPoint x: 809, endPoint y: 368, distance: 194.7
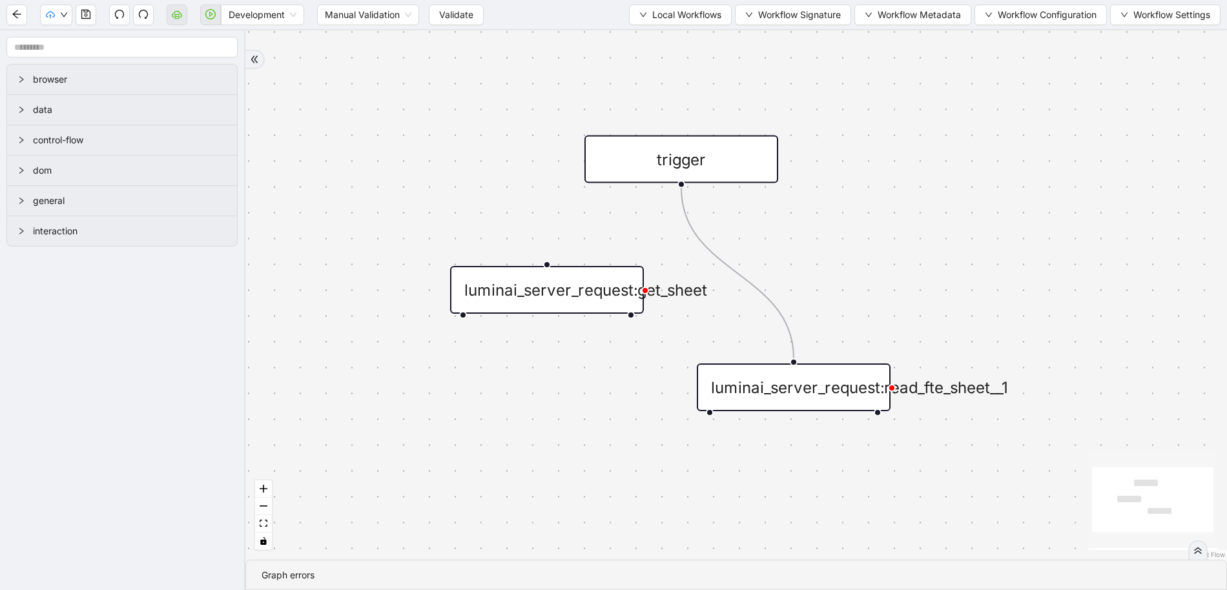
drag, startPoint x: 597, startPoint y: 276, endPoint x: 499, endPoint y: 292, distance: 100.0
click at [499, 291] on div "luminai_server_request:get_sheet" at bounding box center [547, 290] width 194 height 48
click at [499, 292] on div "luminai_server_request:get_sheet" at bounding box center [521, 295] width 194 height 48
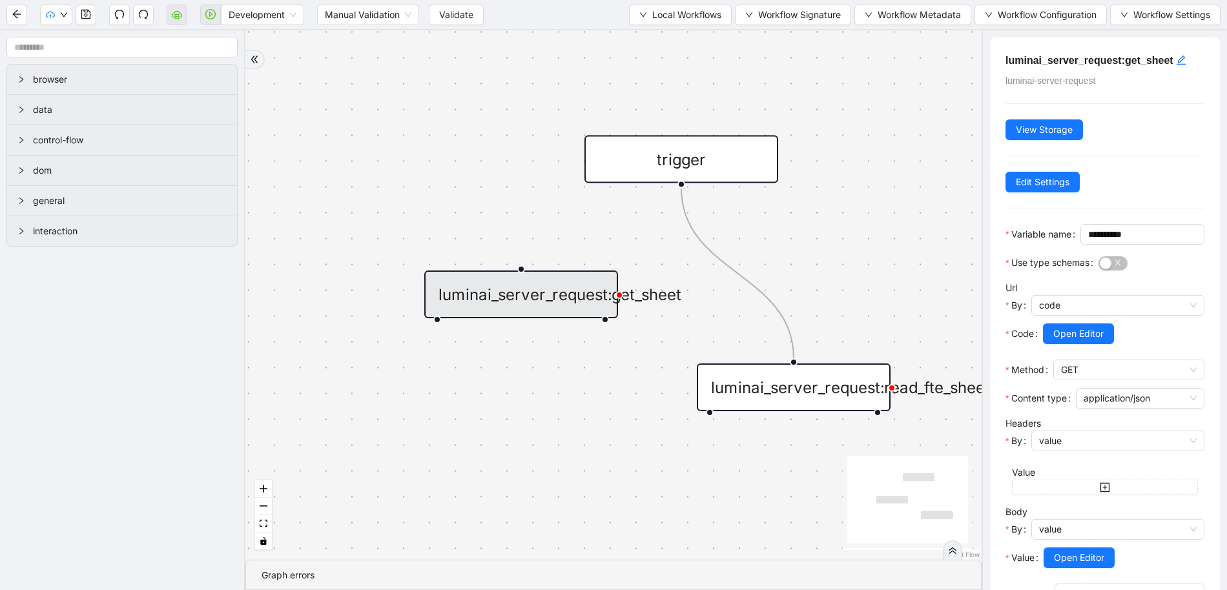
click at [546, 295] on div "luminai_server_request:get_sheet" at bounding box center [521, 295] width 194 height 48
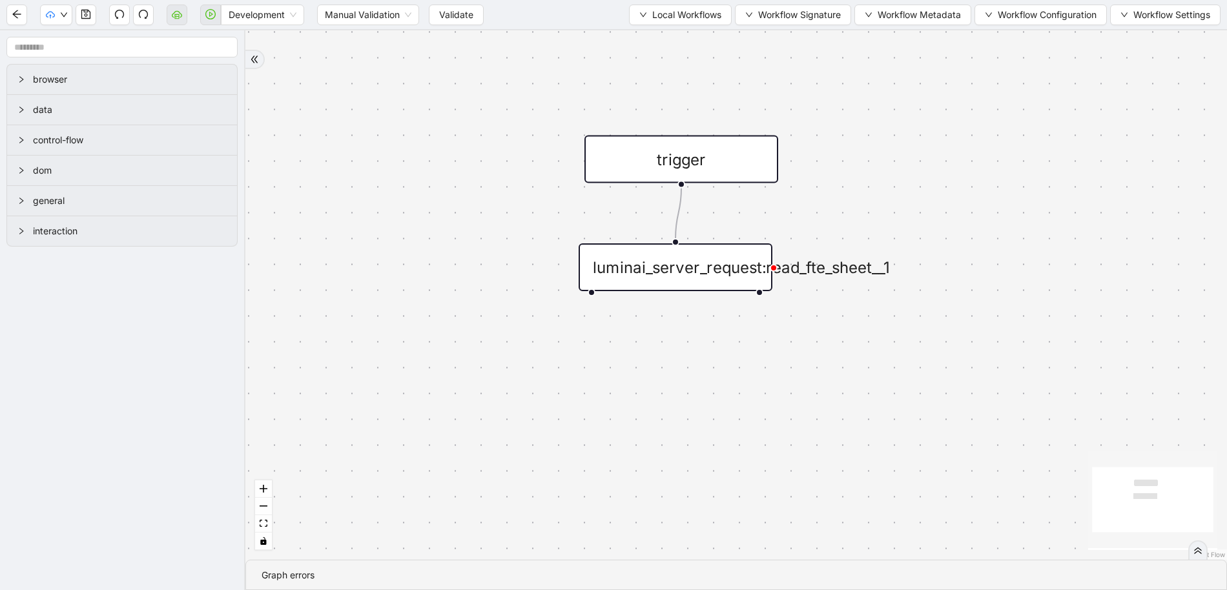
drag, startPoint x: 770, startPoint y: 393, endPoint x: 652, endPoint y: 273, distance: 168.5
click at [652, 273] on div "luminai_server_request:read_fte_sheet__1" at bounding box center [676, 268] width 194 height 48
click at [90, 18] on icon "save" at bounding box center [85, 14] width 9 height 9
click at [441, 14] on span "Validate" at bounding box center [456, 15] width 34 height 14
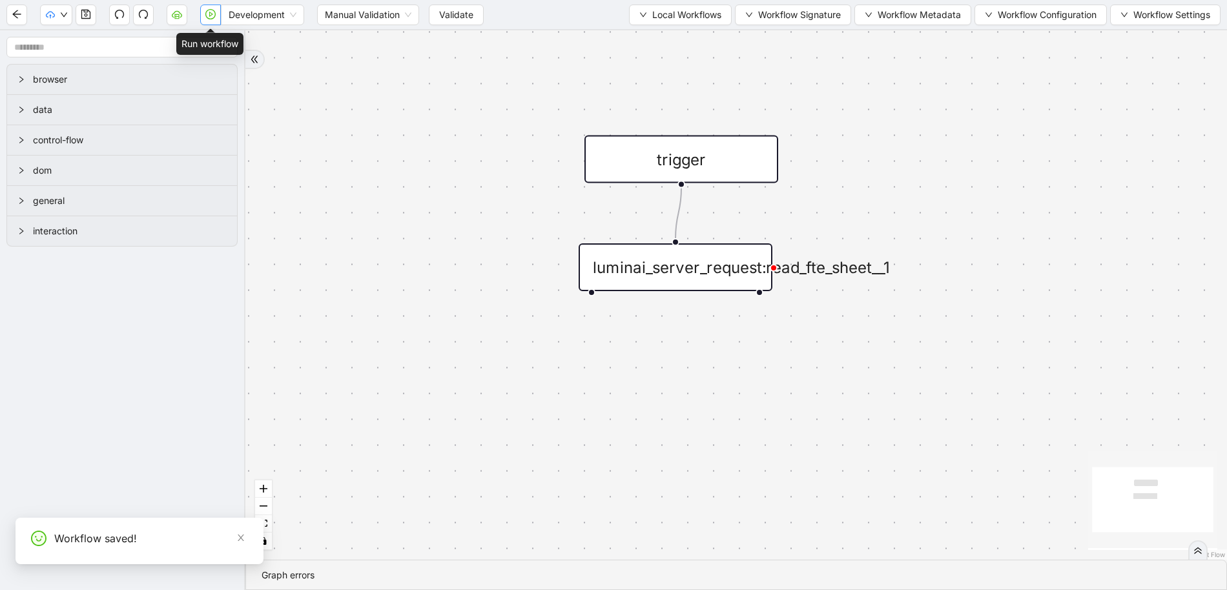
click at [209, 21] on button "button" at bounding box center [210, 15] width 21 height 21
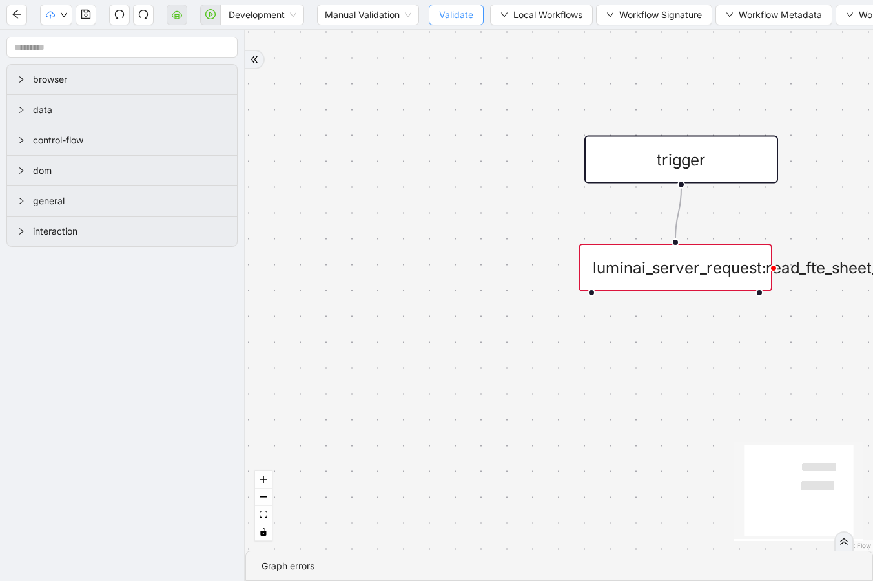
click at [434, 13] on button "Validate" at bounding box center [456, 15] width 55 height 21
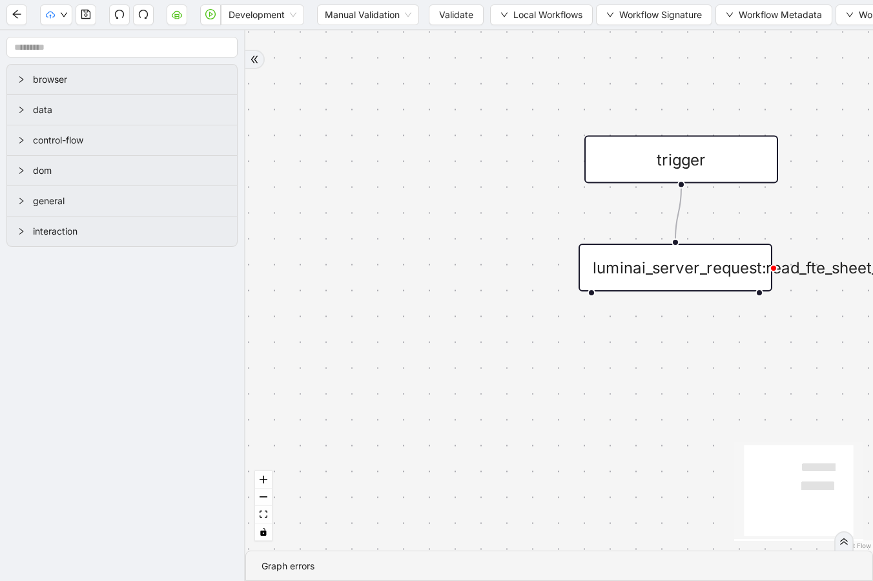
click at [710, 280] on div "luminai_server_request:read_fte_sheet__1" at bounding box center [676, 268] width 194 height 48
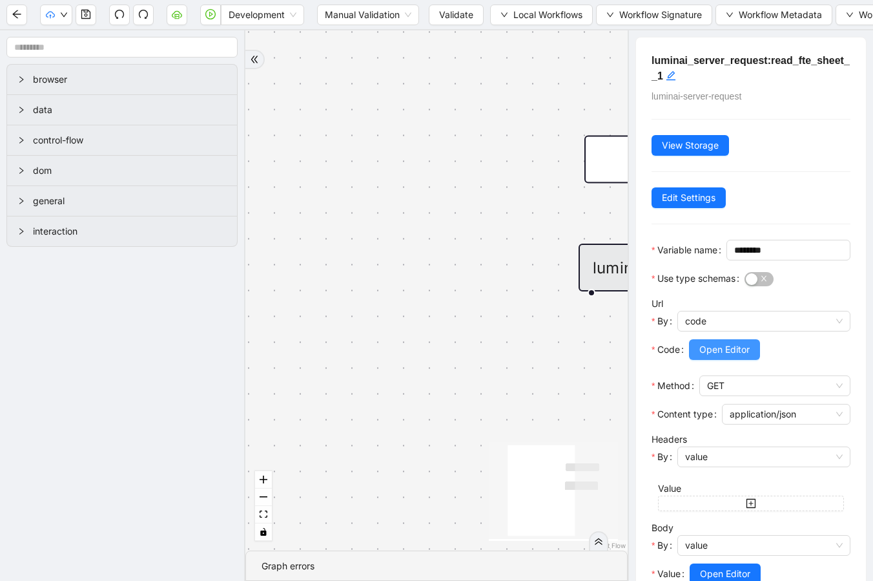
click at [732, 357] on span "Open Editor" at bounding box center [725, 349] width 50 height 14
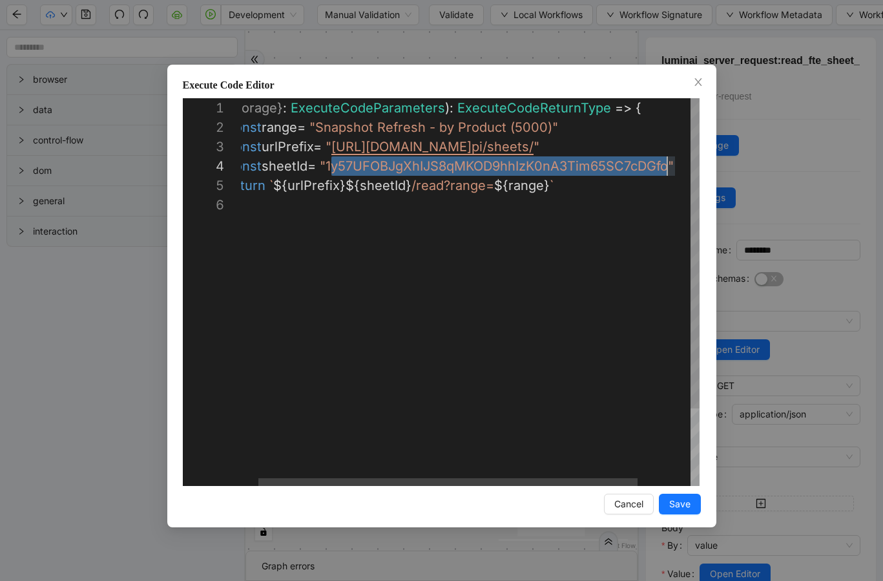
scroll to position [58, 455]
drag, startPoint x: 353, startPoint y: 166, endPoint x: 672, endPoint y: 158, distance: 319.2
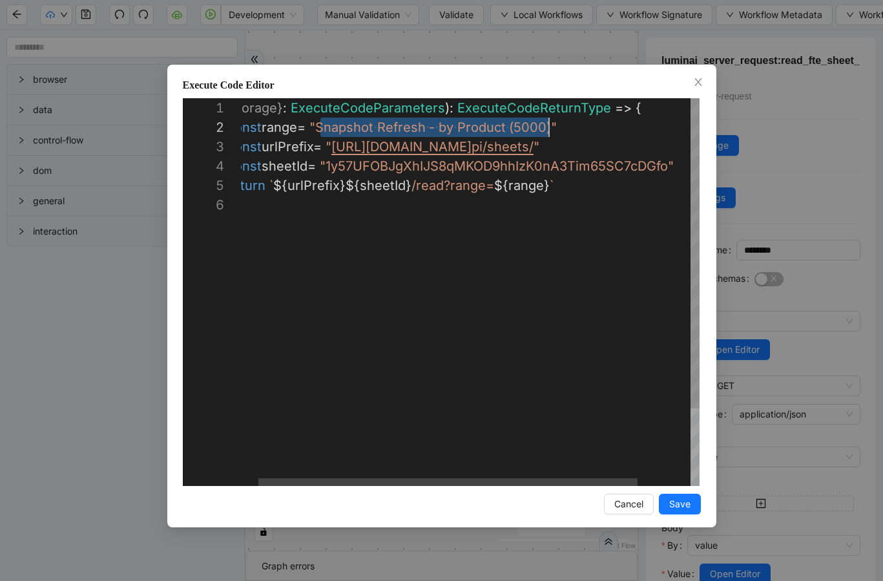
scroll to position [19, 334]
drag, startPoint x: 322, startPoint y: 128, endPoint x: 552, endPoint y: 127, distance: 229.9
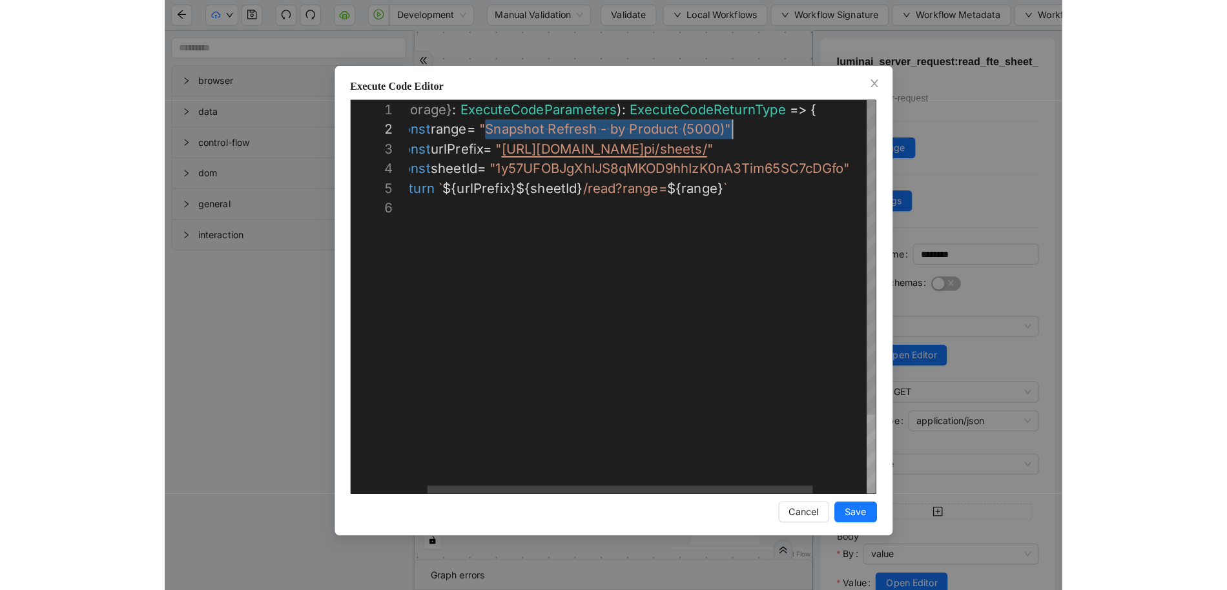
scroll to position [19, 339]
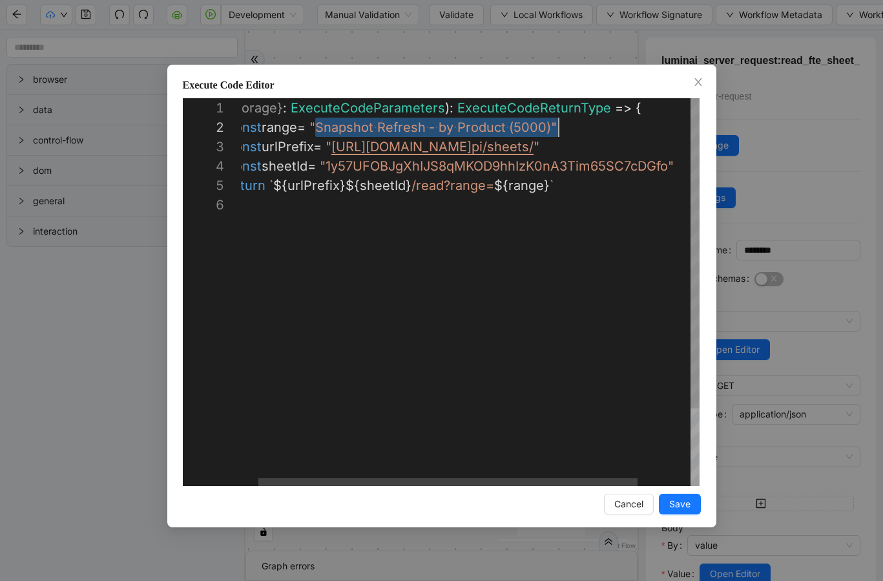
drag, startPoint x: 317, startPoint y: 127, endPoint x: 617, endPoint y: 135, distance: 300.5
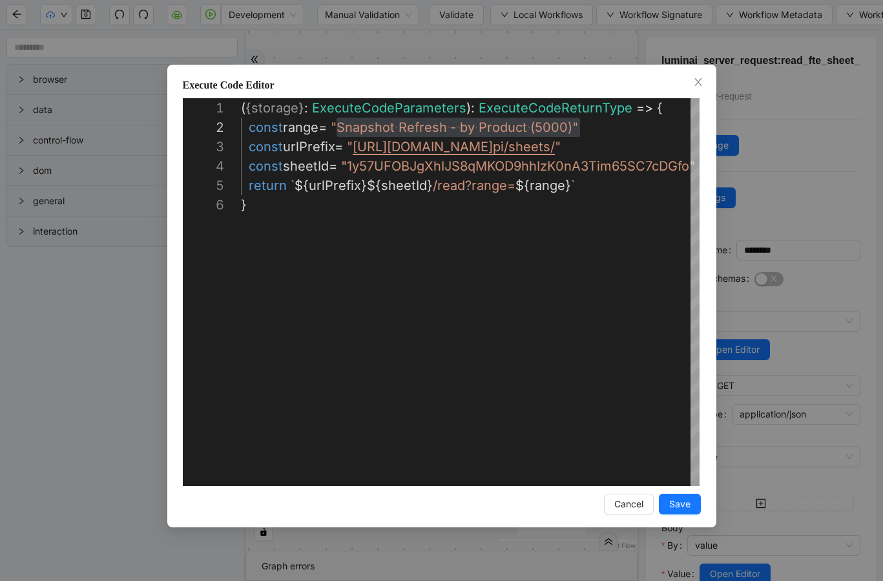
click at [777, 376] on div "**********" at bounding box center [441, 290] width 883 height 581
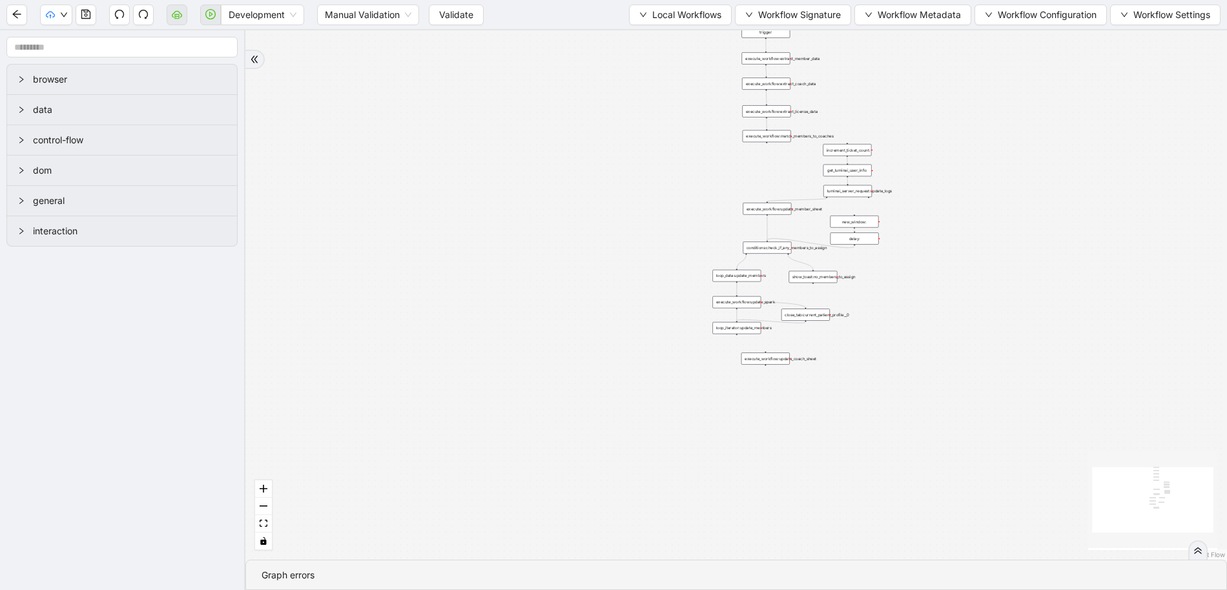
drag, startPoint x: 749, startPoint y: 261, endPoint x: 466, endPoint y: 437, distance: 332.8
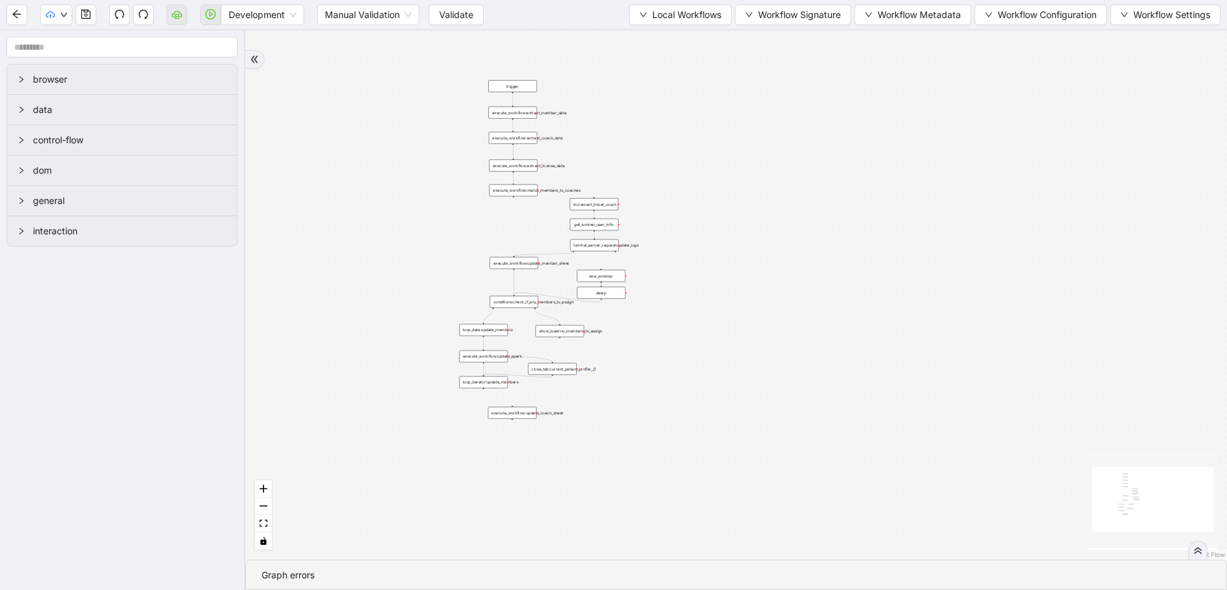
drag, startPoint x: 523, startPoint y: 229, endPoint x: 543, endPoint y: 181, distance: 51.8
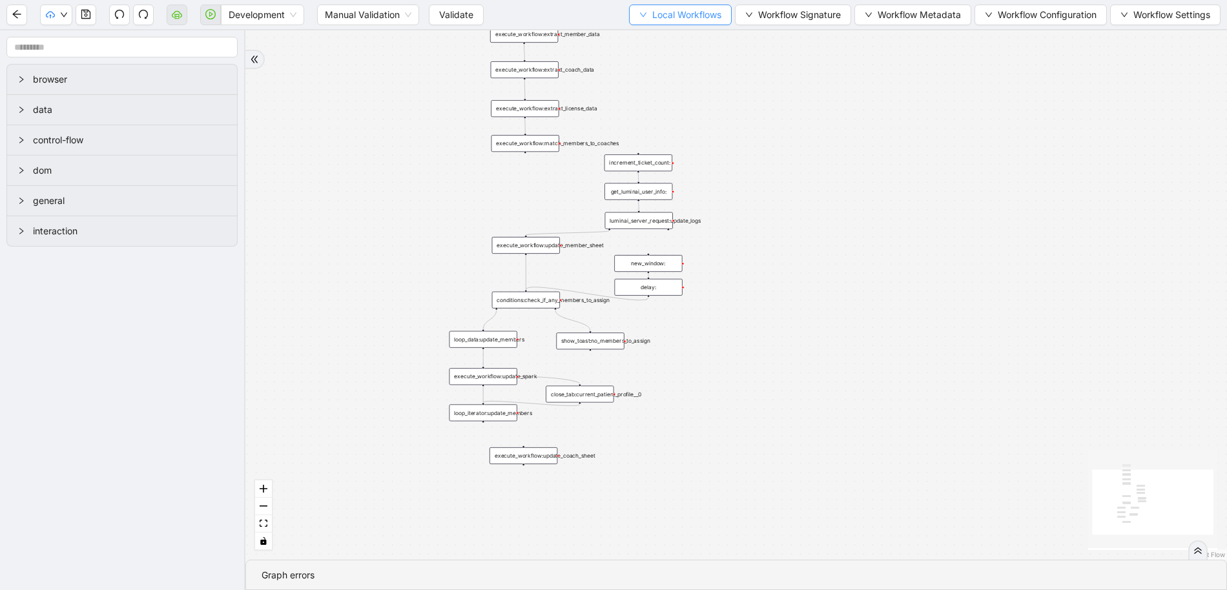
click at [699, 18] on span "Local Workflows" at bounding box center [686, 15] width 69 height 14
click at [687, 36] on span "Select" at bounding box center [674, 40] width 84 height 14
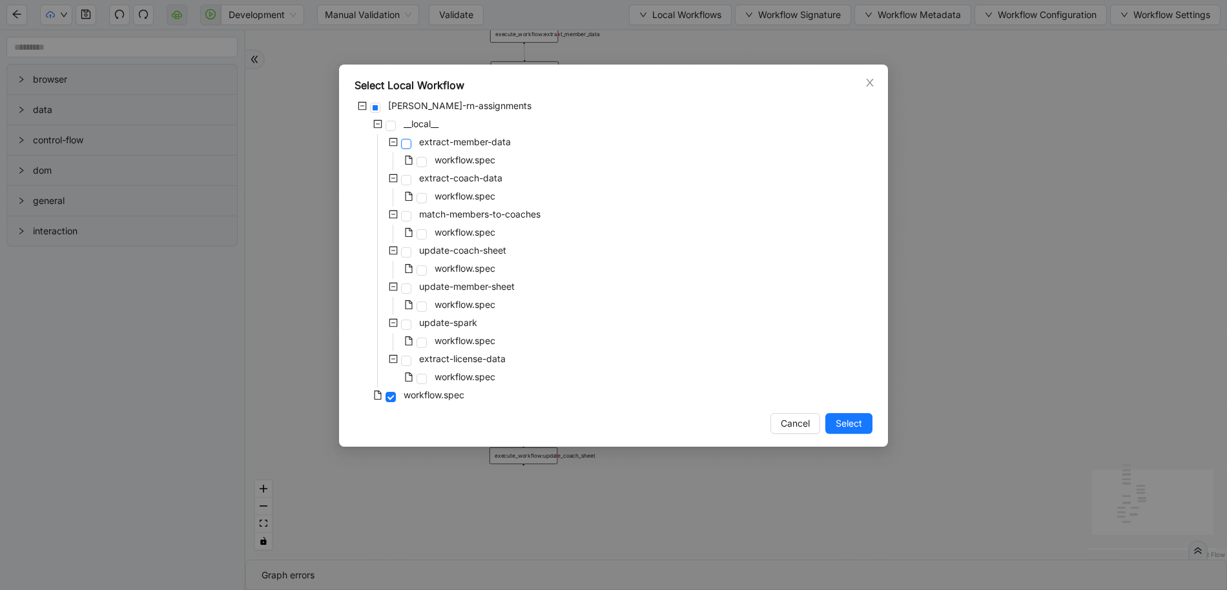
click at [402, 146] on span at bounding box center [406, 144] width 10 height 10
drag, startPoint x: 835, startPoint y: 422, endPoint x: 777, endPoint y: 349, distance: 93.3
click at [836, 421] on span "Select" at bounding box center [849, 424] width 26 height 14
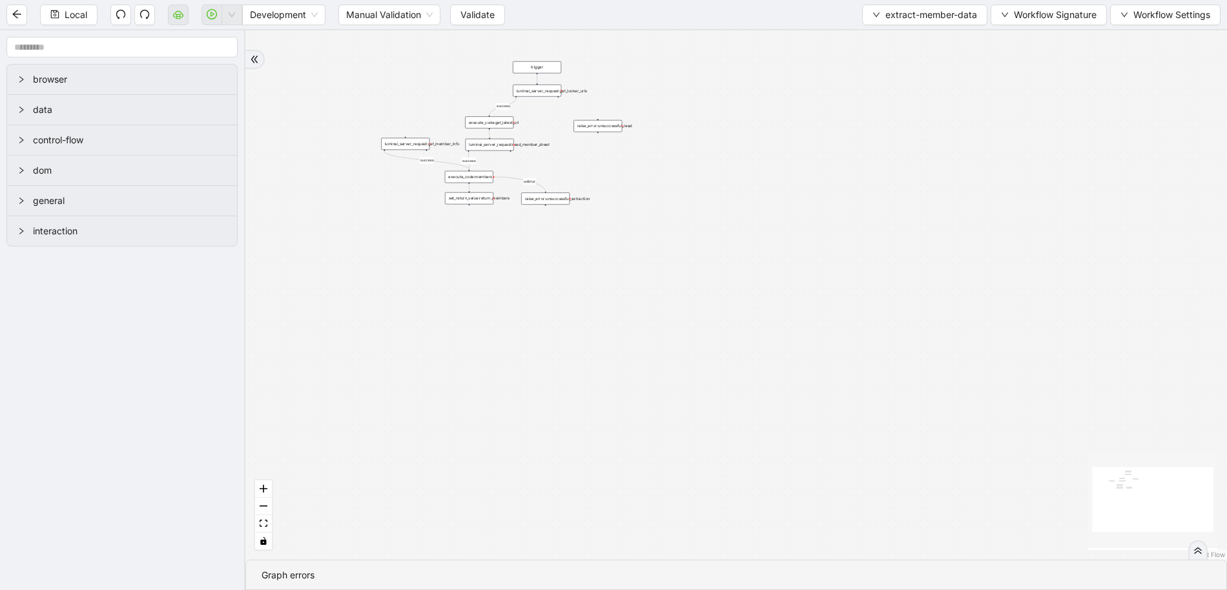
drag, startPoint x: 548, startPoint y: 192, endPoint x: 614, endPoint y: 489, distance: 304.3
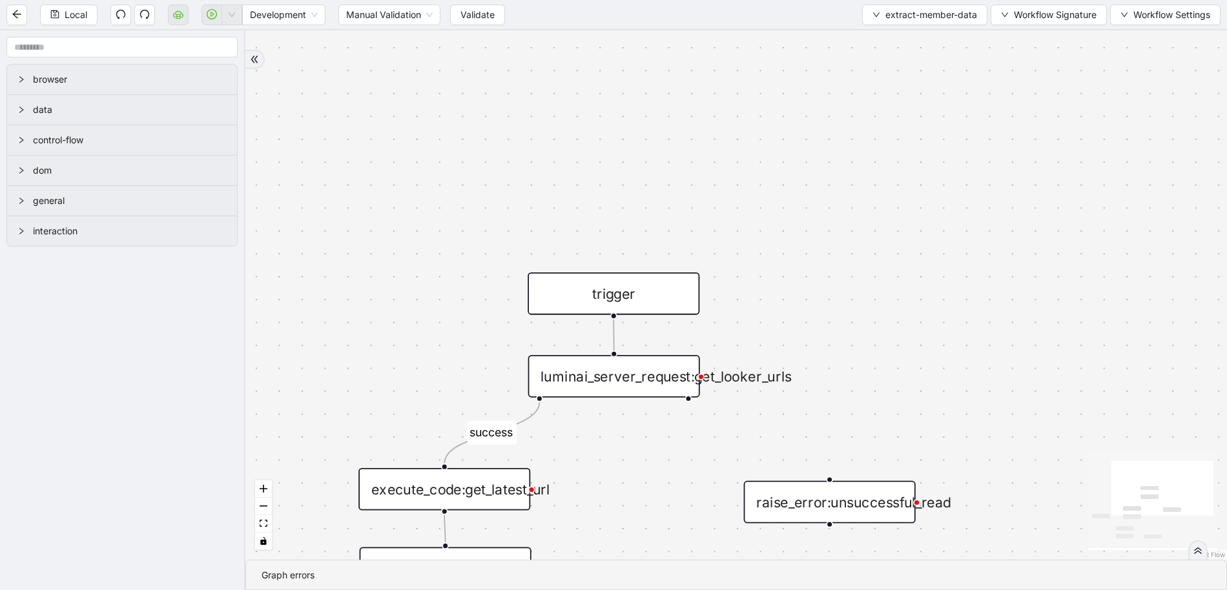
drag, startPoint x: 631, startPoint y: 280, endPoint x: 652, endPoint y: 98, distance: 184.0
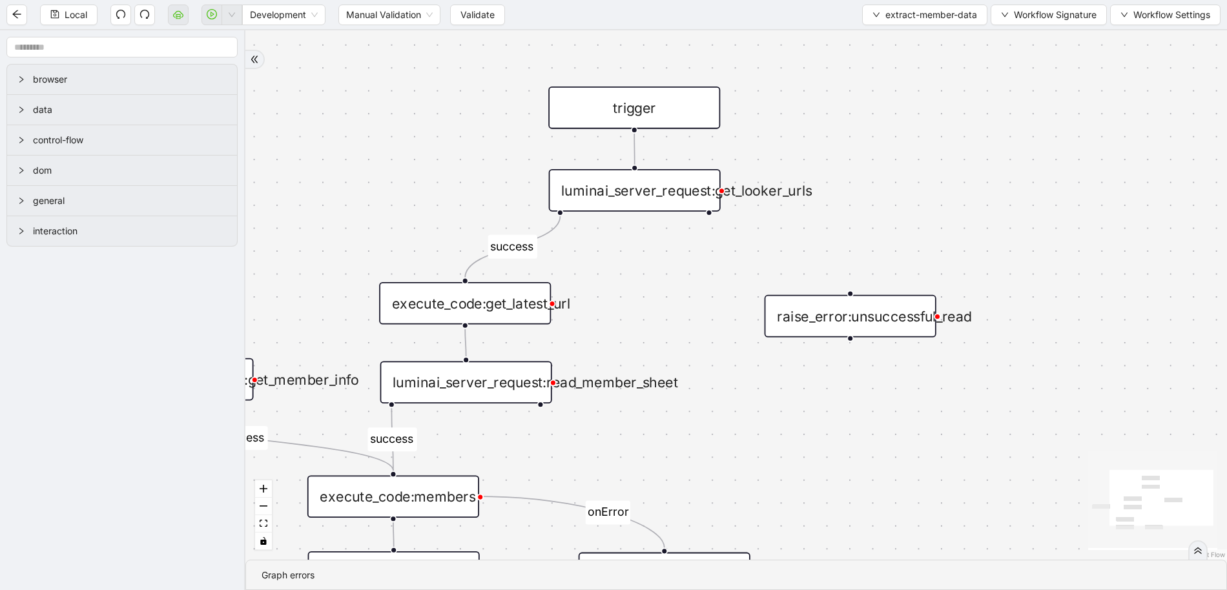
click at [649, 203] on div "luminai_server_request:get_looker_urls" at bounding box center [635, 190] width 172 height 43
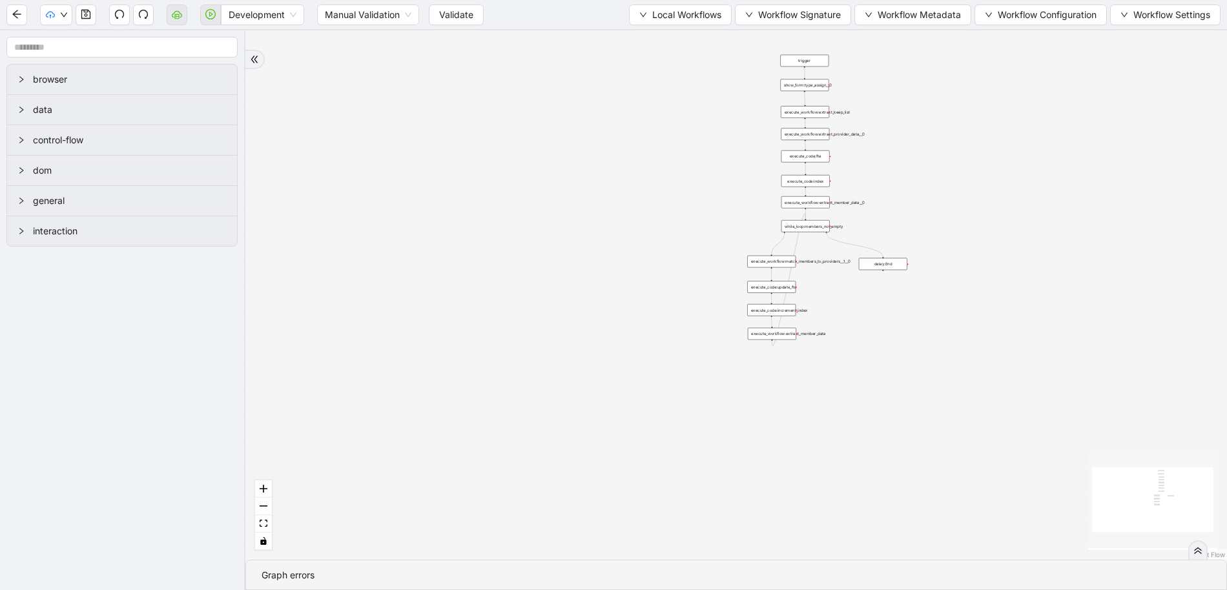
drag, startPoint x: 743, startPoint y: 150, endPoint x: 644, endPoint y: 253, distance: 142.1
click at [644, 253] on div "trigger execute_workflow:extract_member_data execute_workflow:extract_keep_list…" at bounding box center [736, 295] width 982 height 530
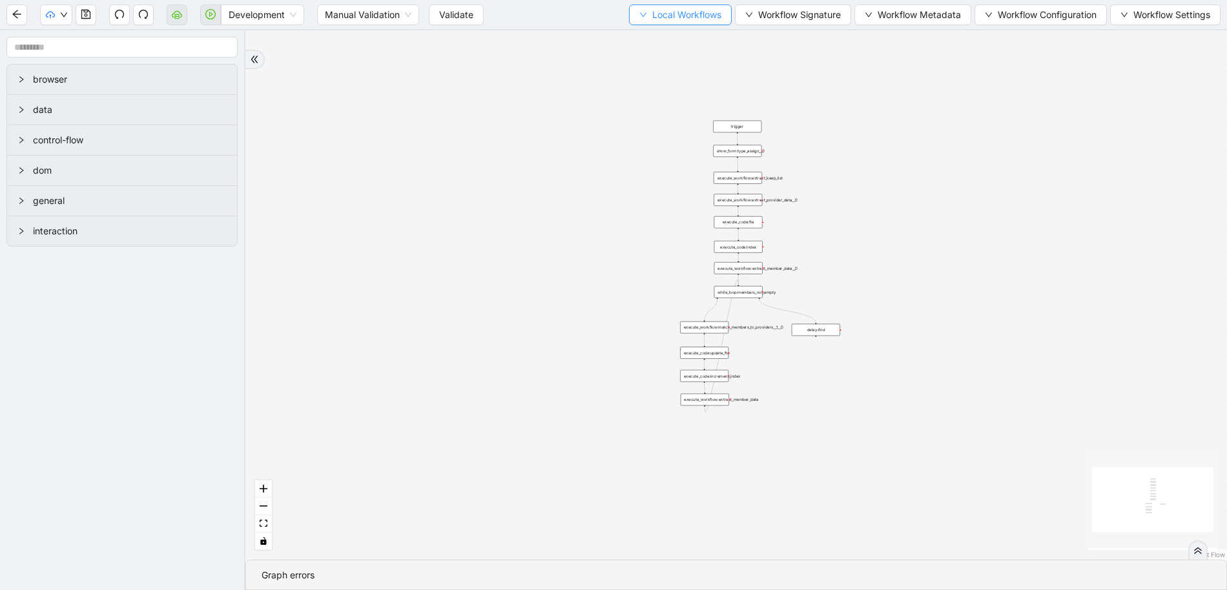
click at [698, 9] on span "Local Workflows" at bounding box center [686, 15] width 69 height 14
click at [696, 26] on div "Development Manual Validation Validate Local Workflows Workflow Signature Workf…" at bounding box center [613, 14] width 1227 height 29
click at [692, 35] on div "trigger execute_workflow:extract_member_data execute_workflow:extract_keep_list…" at bounding box center [736, 295] width 982 height 530
click at [689, 16] on span "Local Workflows" at bounding box center [686, 15] width 69 height 14
click at [684, 35] on span "Select" at bounding box center [674, 40] width 84 height 14
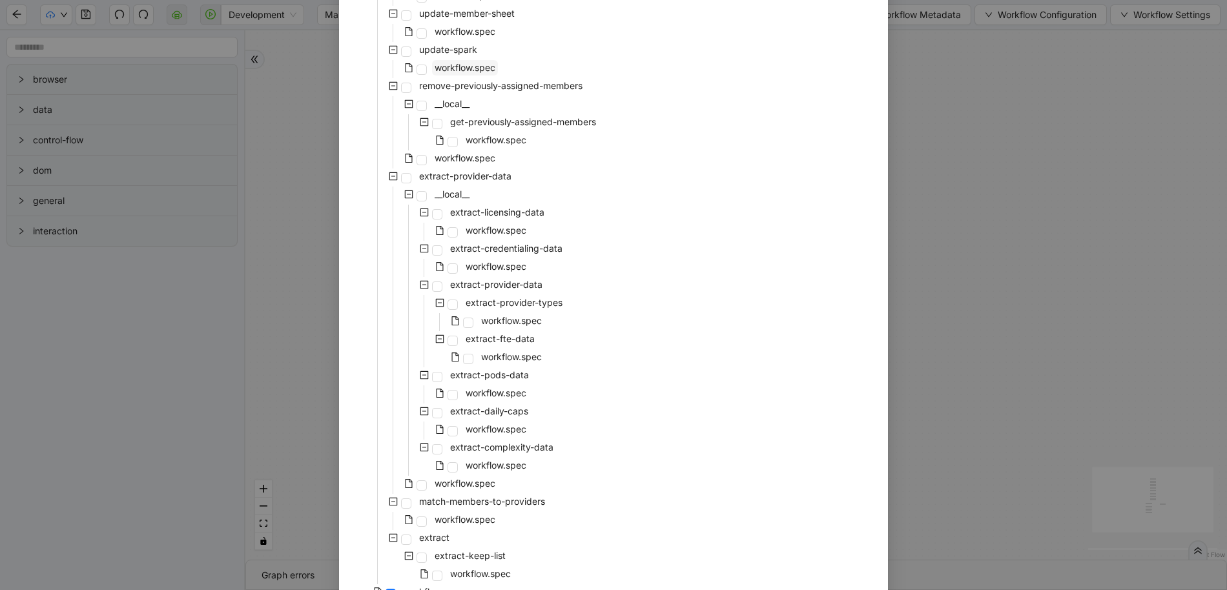
scroll to position [202, 0]
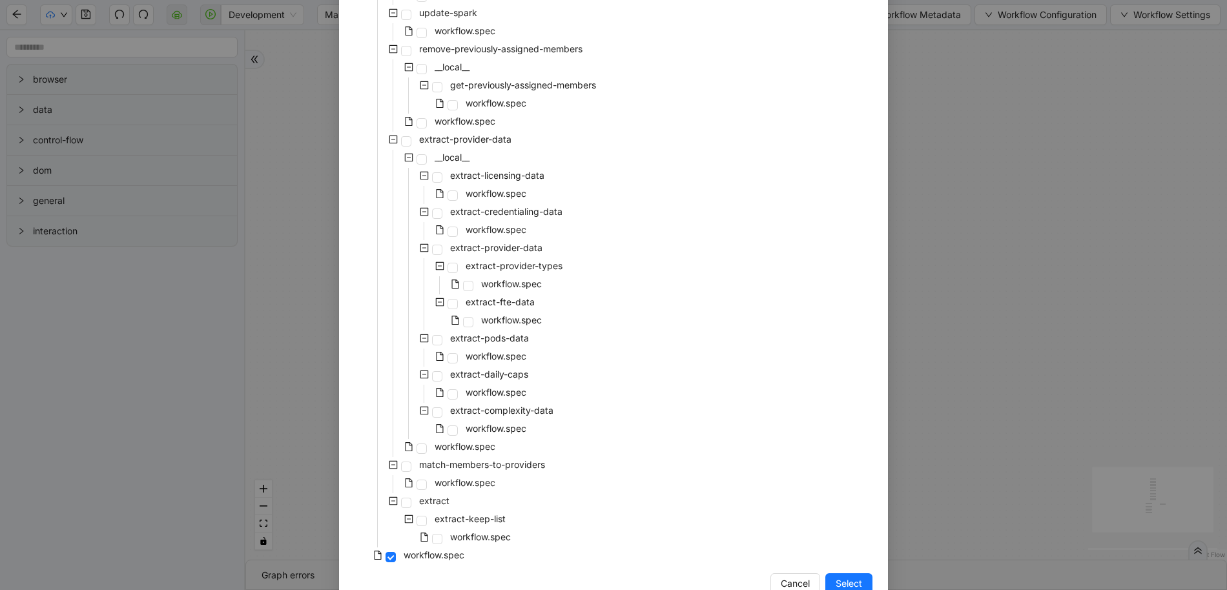
click at [584, 241] on div "virta-rebalancing-reassignment __local__ extract-member-data workflow.spec upda…" at bounding box center [614, 231] width 518 height 669
click at [464, 320] on span at bounding box center [468, 322] width 10 height 10
click at [844, 578] on span "Select" at bounding box center [849, 584] width 26 height 14
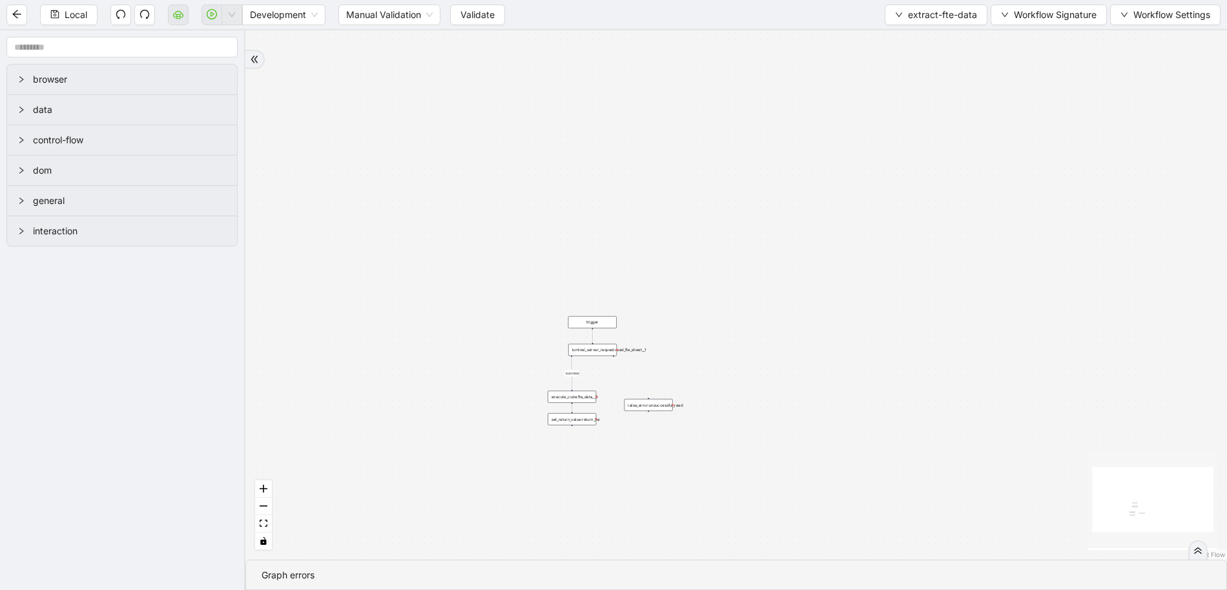
drag, startPoint x: 694, startPoint y: 230, endPoint x: 696, endPoint y: 203, distance: 27.2
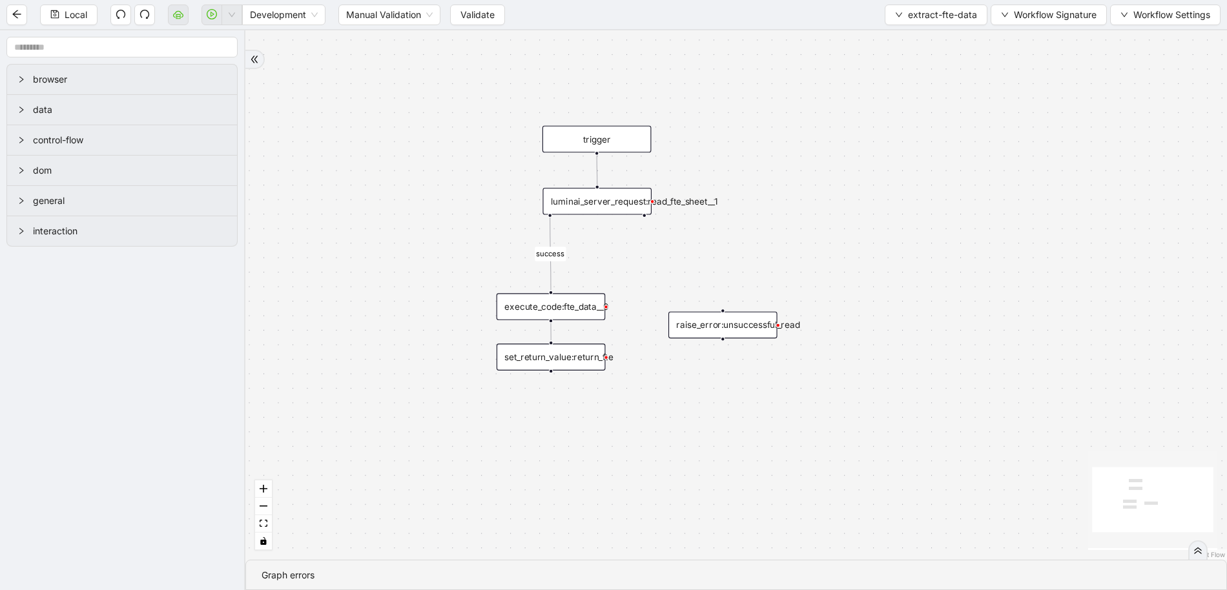
click at [641, 200] on div "luminai_server_request:read_fte_sheet__1" at bounding box center [597, 201] width 109 height 27
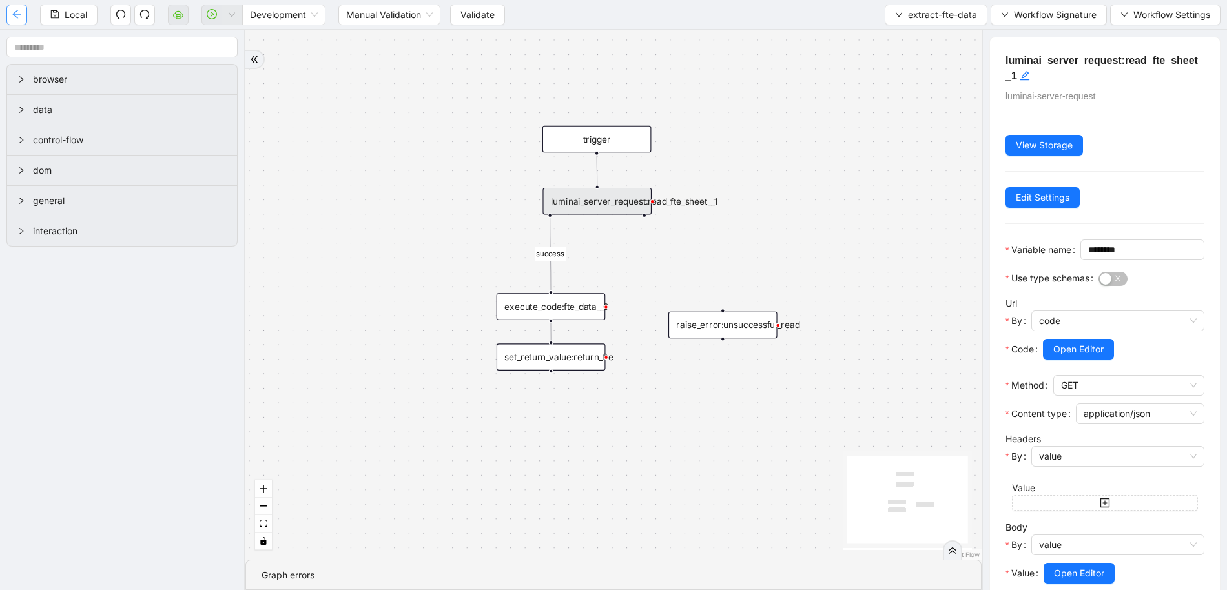
click at [16, 16] on icon "arrow-left" at bounding box center [16, 14] width 8 height 8
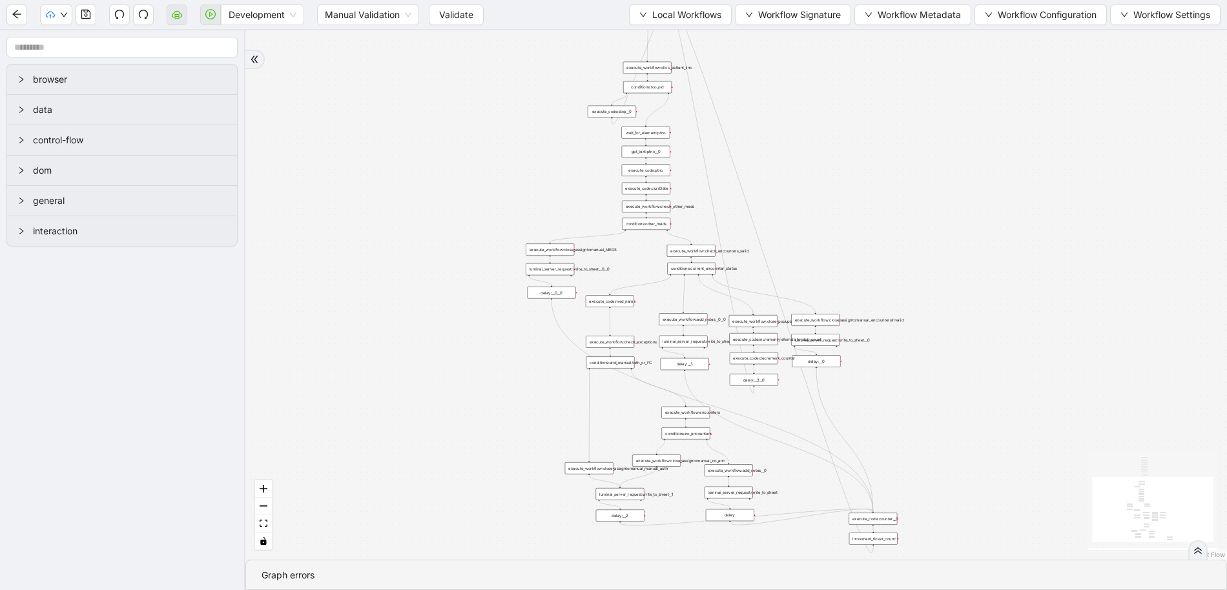
drag, startPoint x: 473, startPoint y: 127, endPoint x: 338, endPoint y: 159, distance: 138.8
click at [338, 159] on div "trigger execute_workflow:check_exceptions execute_workflow:encounters execute_w…" at bounding box center [736, 295] width 982 height 530
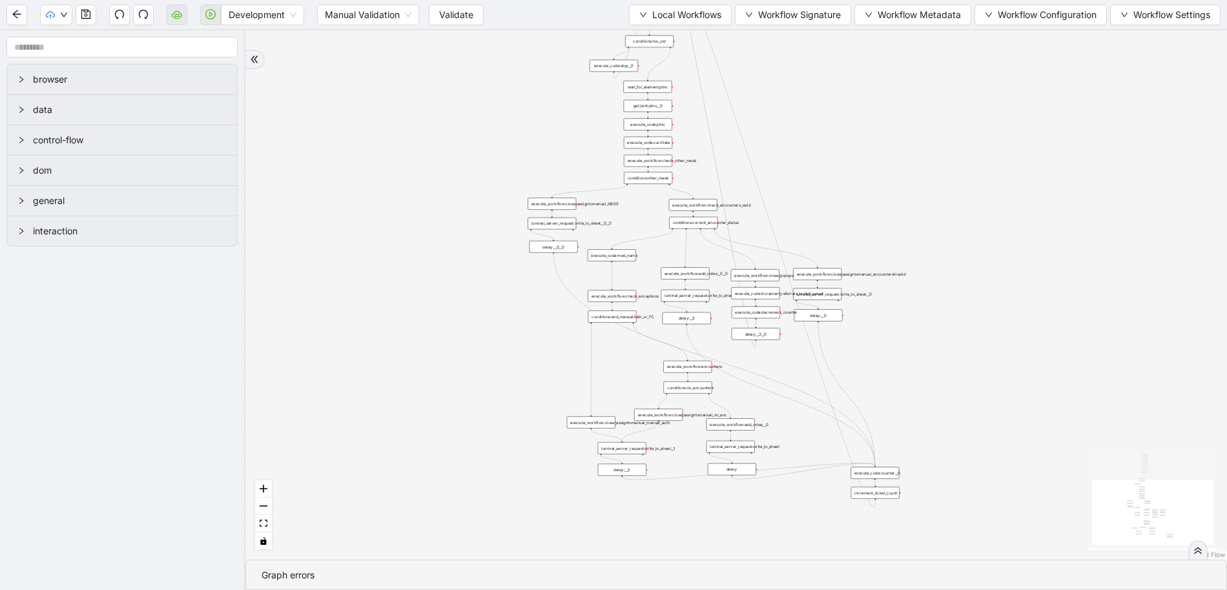
drag, startPoint x: 832, startPoint y: 240, endPoint x: 818, endPoint y: 180, distance: 62.4
click at [818, 180] on div "trigger execute_workflow:check_exceptions execute_workflow:encounters execute_w…" at bounding box center [736, 295] width 982 height 530
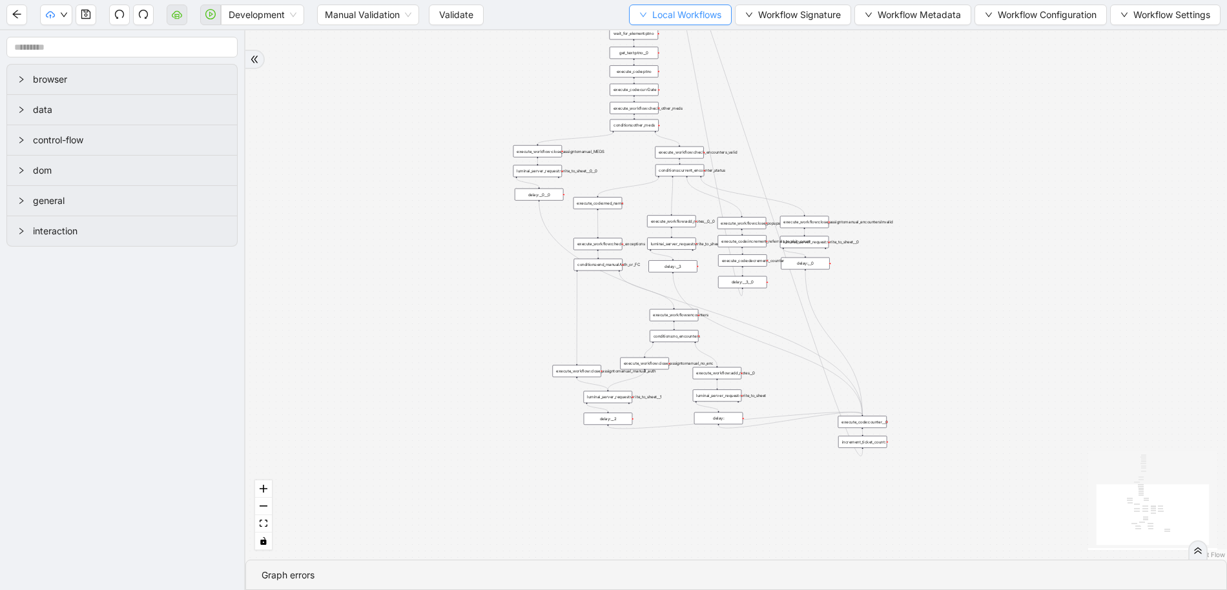
click at [659, 12] on span "Local Workflows" at bounding box center [686, 15] width 69 height 14
click at [656, 43] on span "Select" at bounding box center [674, 40] width 84 height 14
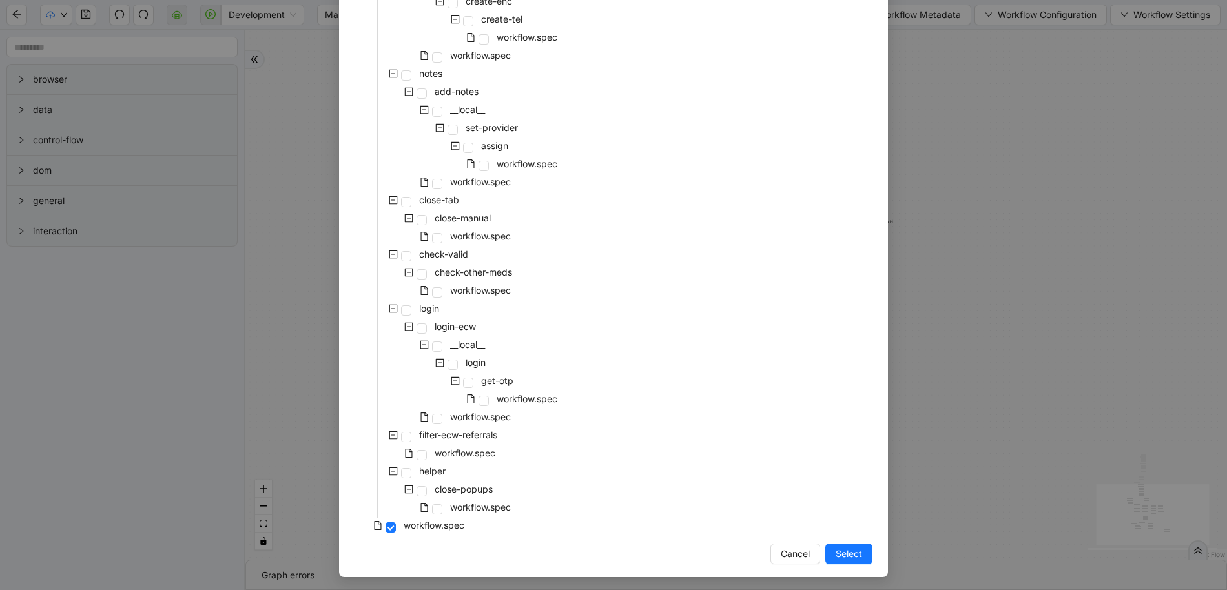
scroll to position [541, 0]
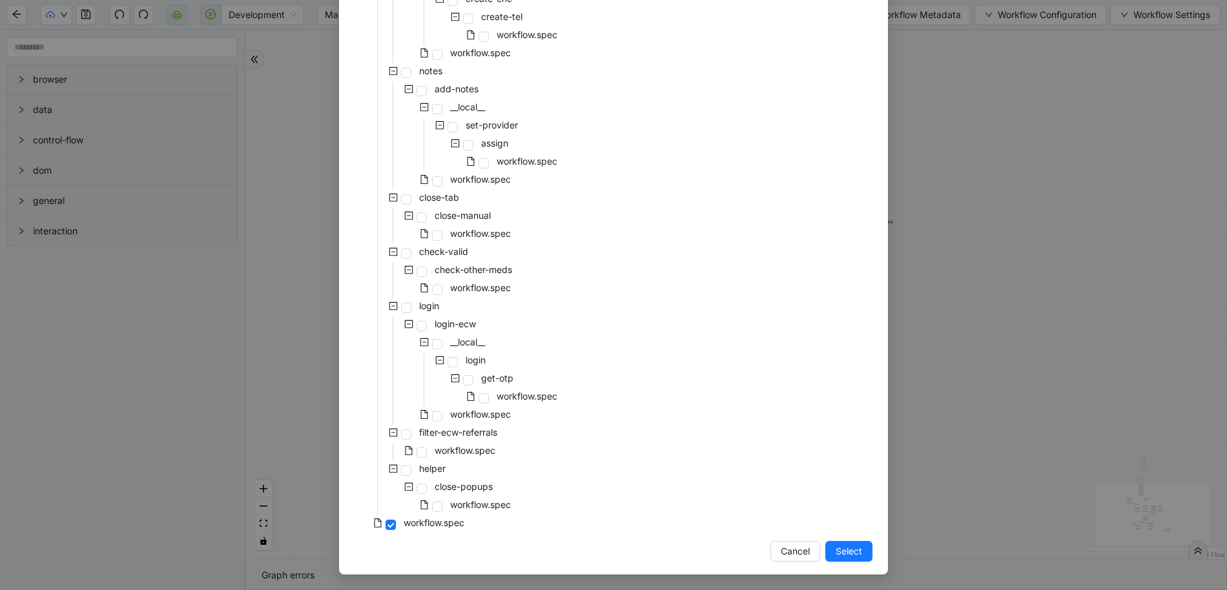
click at [1040, 229] on div "Select Local Workflow pre-cert-medicare __local__ get-portal-data data workflow…" at bounding box center [613, 295] width 1227 height 590
